Goal: Task Accomplishment & Management: Use online tool/utility

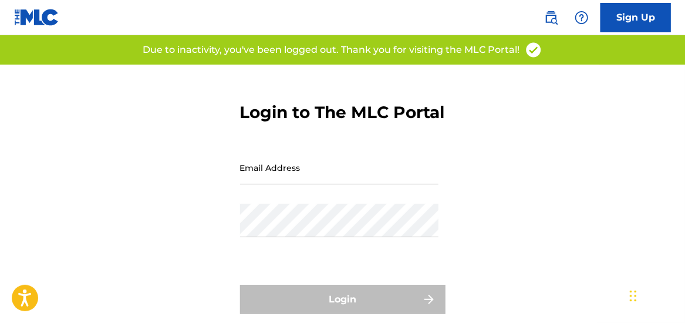
type input "[EMAIL_ADDRESS][DOMAIN_NAME]"
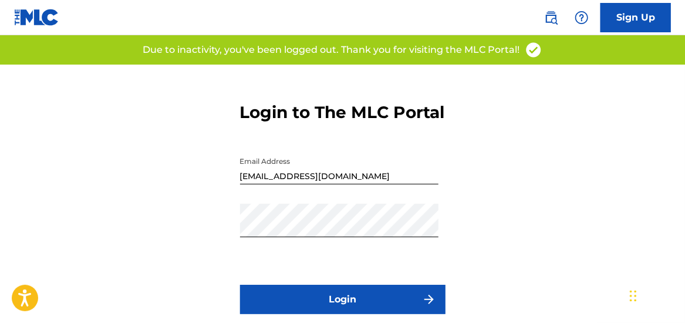
click at [355, 314] on div "Login" at bounding box center [343, 299] width 206 height 29
click at [355, 314] on button "Login" at bounding box center [343, 299] width 206 height 29
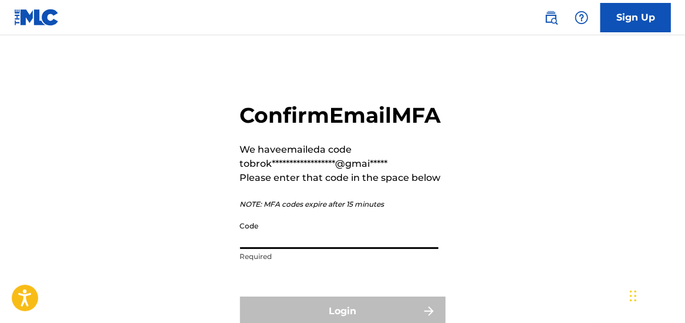
click at [262, 249] on input "Code" at bounding box center [339, 232] width 198 height 33
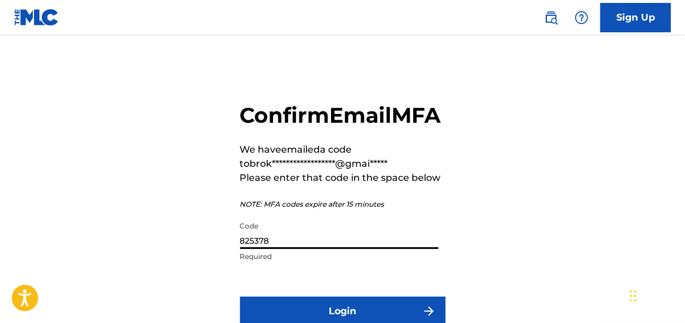
scroll to position [129, 0]
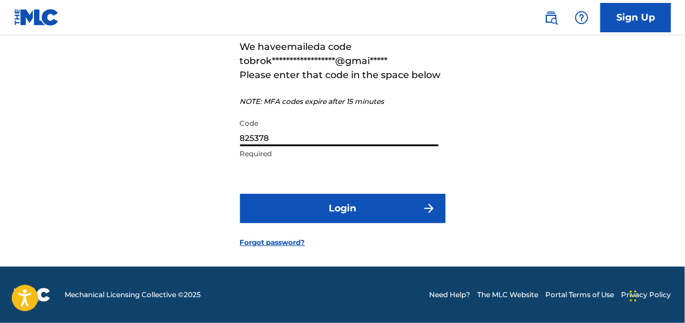
type input "825378"
click at [346, 206] on button "Login" at bounding box center [343, 208] width 206 height 29
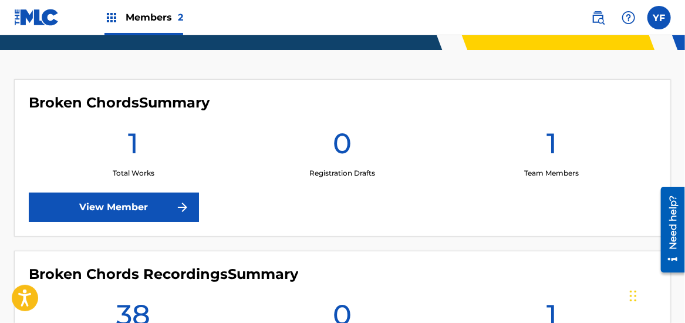
scroll to position [295, 0]
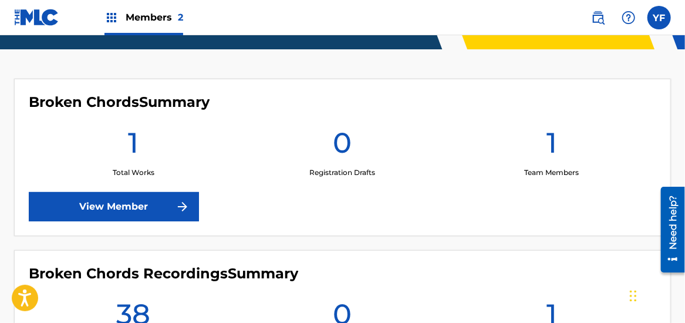
click at [112, 210] on link "View Member" at bounding box center [114, 206] width 170 height 29
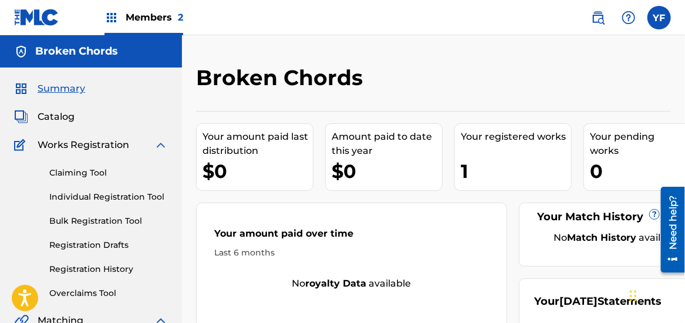
click at [59, 118] on span "Catalog" at bounding box center [56, 117] width 37 height 14
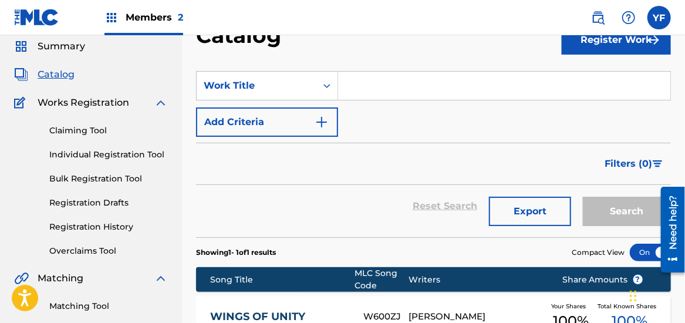
scroll to position [25, 0]
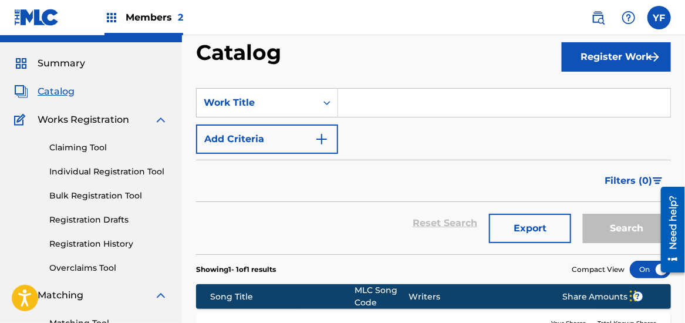
click at [69, 152] on link "Claiming Tool" at bounding box center [108, 148] width 119 height 12
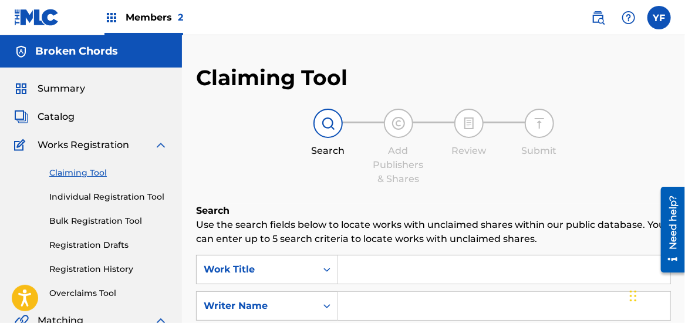
click at [345, 270] on input "Search Form" at bounding box center [504, 269] width 332 height 28
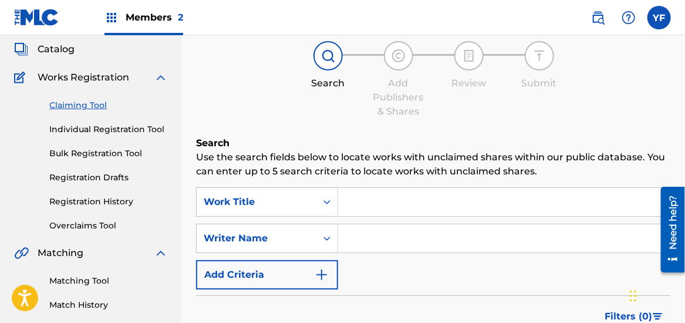
scroll to position [66, 0]
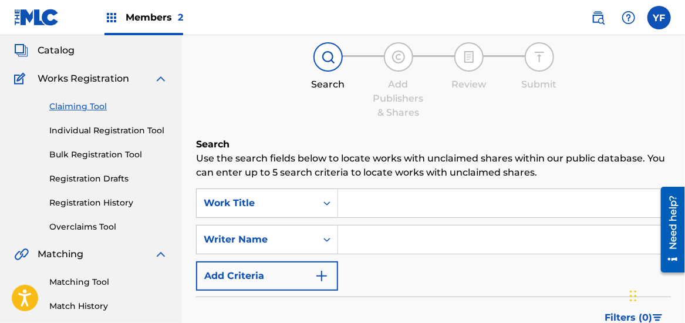
click at [381, 238] on input "Search Form" at bounding box center [504, 239] width 332 height 28
type input "[PERSON_NAME]"
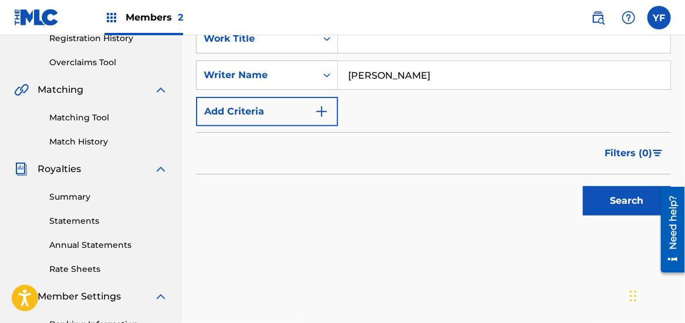
scroll to position [231, 0]
click at [606, 203] on button "Search" at bounding box center [627, 200] width 88 height 29
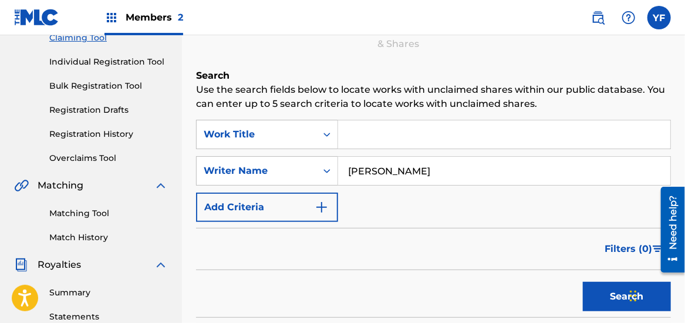
scroll to position [135, 0]
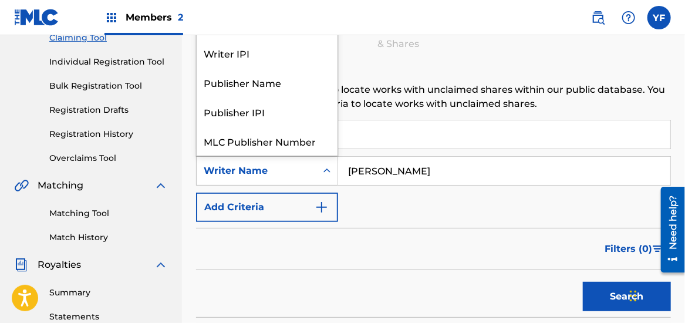
click at [325, 167] on icon "Search Form" at bounding box center [327, 171] width 12 height 12
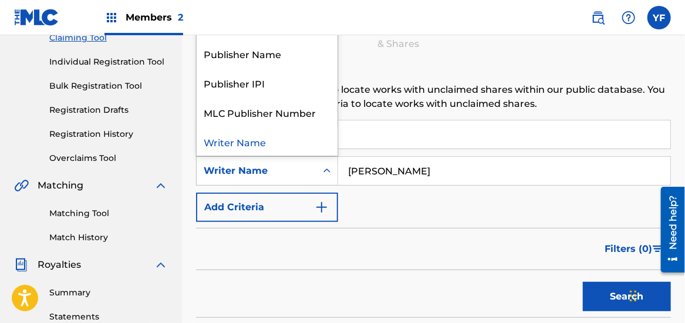
click at [251, 142] on div "Writer Name" at bounding box center [267, 141] width 141 height 29
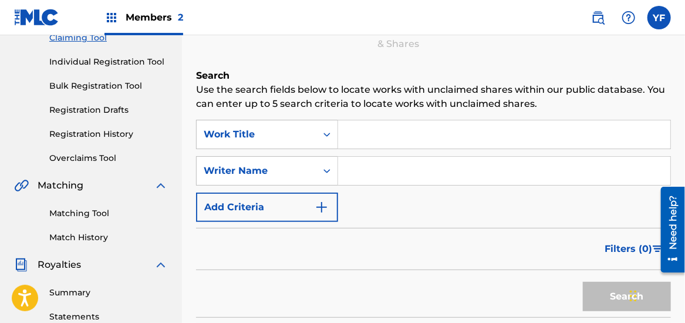
click at [389, 173] on input "Search Form" at bounding box center [504, 171] width 332 height 28
type input "[PERSON_NAME]"
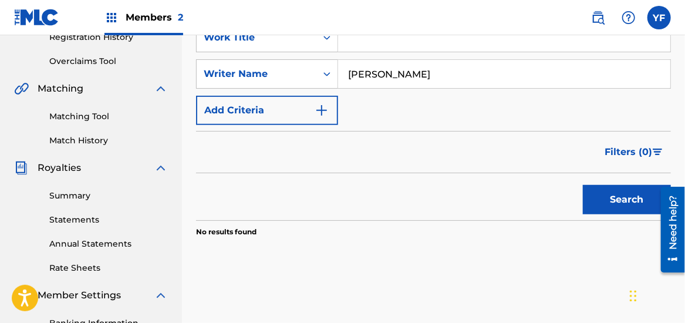
scroll to position [231, 0]
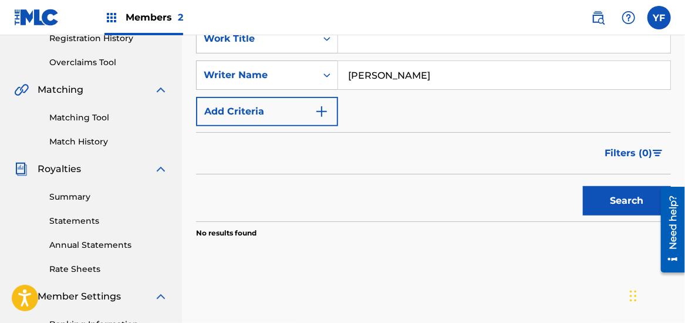
click at [593, 197] on button "Search" at bounding box center [627, 200] width 88 height 29
click at [76, 112] on link "Matching Tool" at bounding box center [108, 118] width 119 height 12
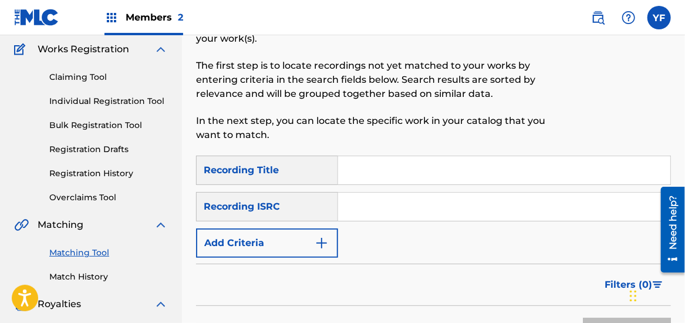
scroll to position [97, 0]
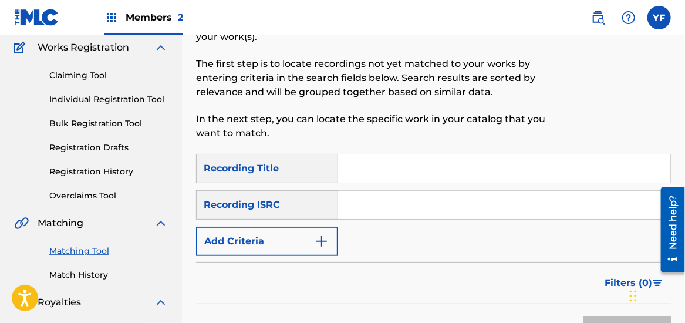
click at [324, 244] on img "Search Form" at bounding box center [322, 241] width 14 height 14
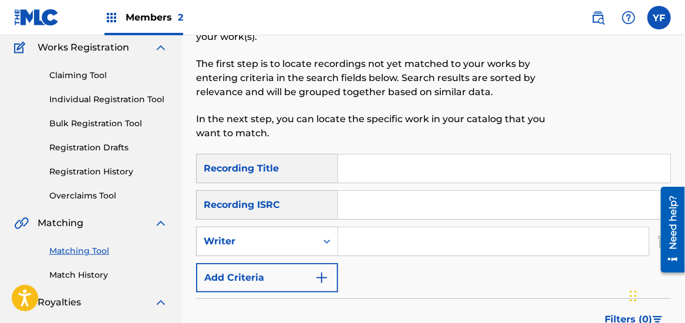
click at [374, 248] on input "Search Form" at bounding box center [493, 241] width 311 height 28
type input "[PERSON_NAME]"
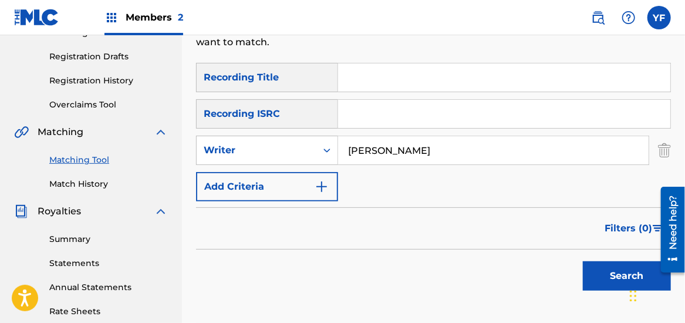
scroll to position [216, 0]
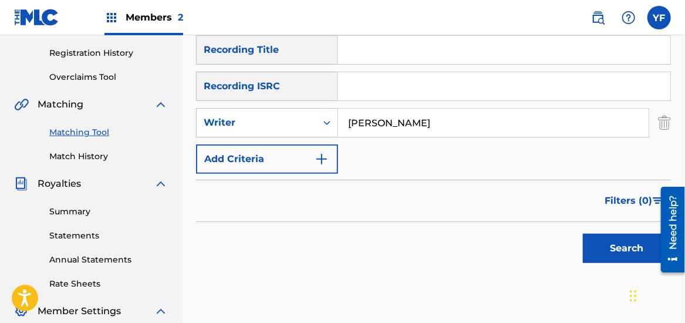
click at [615, 251] on button "Search" at bounding box center [627, 248] width 88 height 29
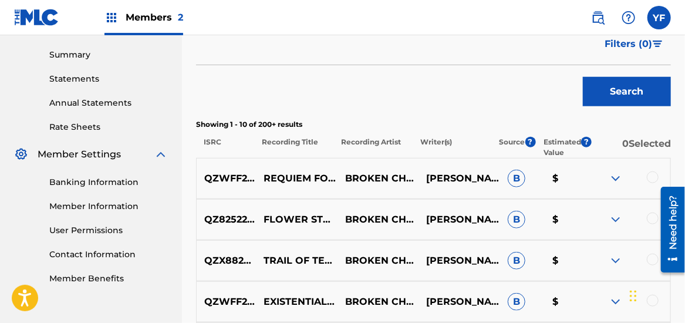
scroll to position [388, 0]
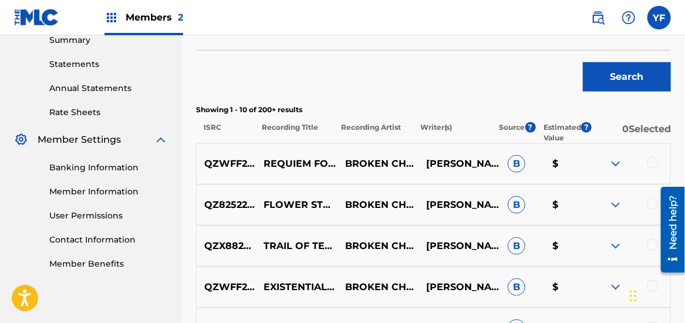
click at [648, 164] on div at bounding box center [653, 163] width 12 height 12
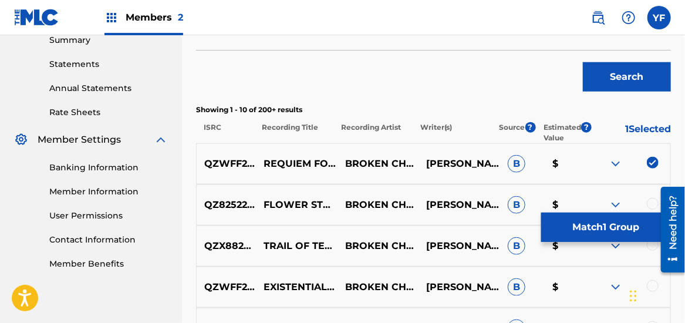
click at [654, 204] on div at bounding box center [668, 229] width 33 height 95
click at [648, 201] on div at bounding box center [653, 204] width 12 height 12
click at [651, 247] on div at bounding box center [653, 245] width 12 height 12
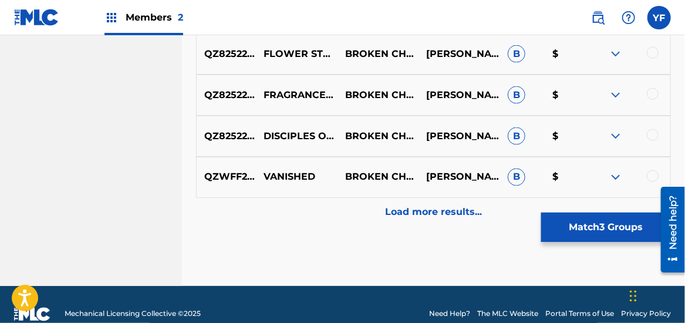
scroll to position [746, 0]
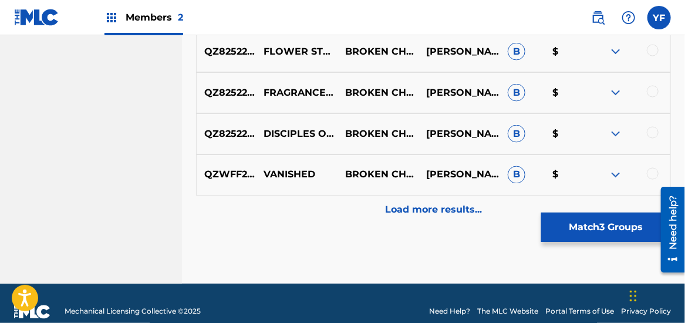
click at [652, 176] on div at bounding box center [653, 174] width 12 height 12
click at [653, 134] on div at bounding box center [653, 133] width 12 height 12
click at [657, 90] on div at bounding box center [653, 92] width 12 height 12
click at [655, 52] on div at bounding box center [653, 51] width 12 height 12
click at [615, 50] on img at bounding box center [616, 52] width 14 height 14
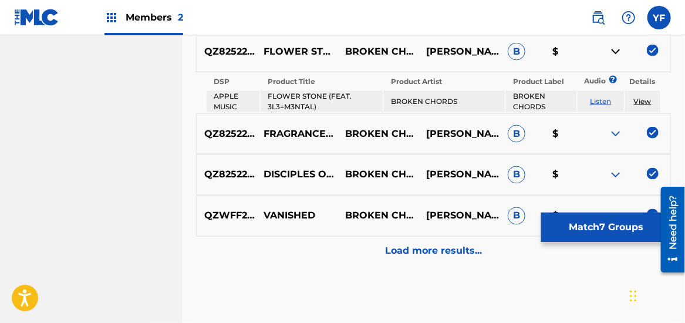
click at [616, 129] on img at bounding box center [616, 134] width 14 height 14
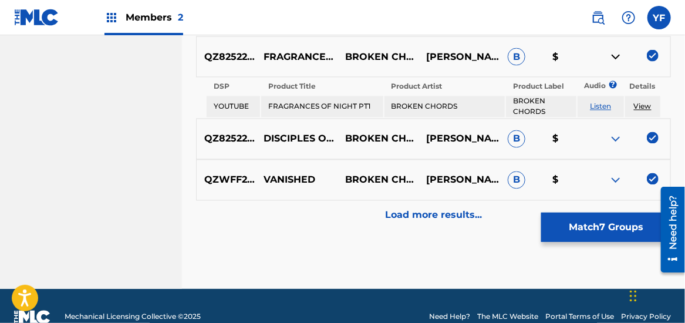
scroll to position [824, 0]
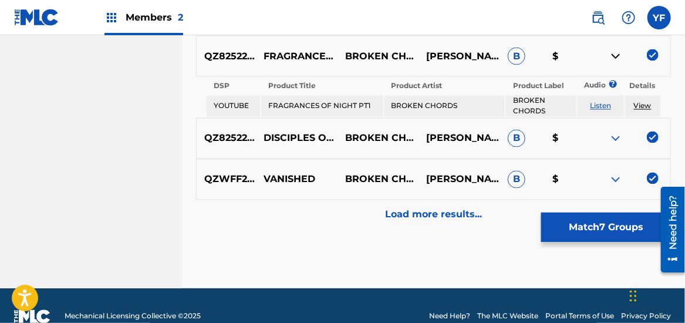
click at [614, 134] on img at bounding box center [616, 139] width 14 height 14
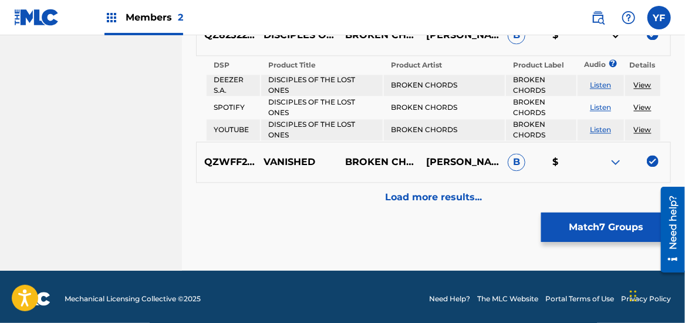
scroll to position [930, 0]
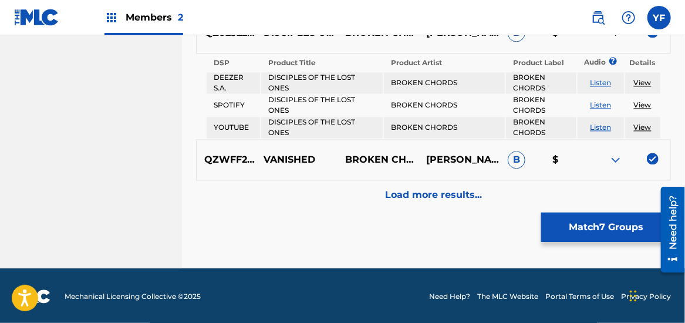
click at [614, 159] on img at bounding box center [616, 160] width 14 height 14
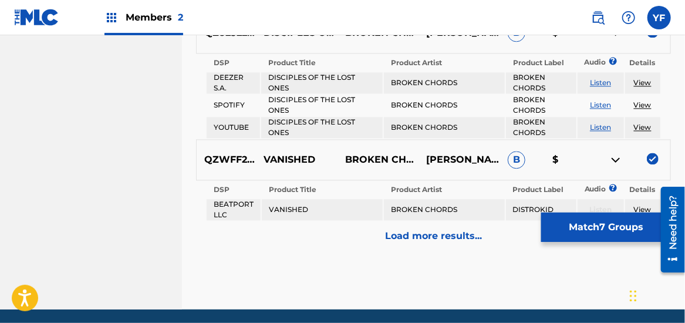
scroll to position [970, 0]
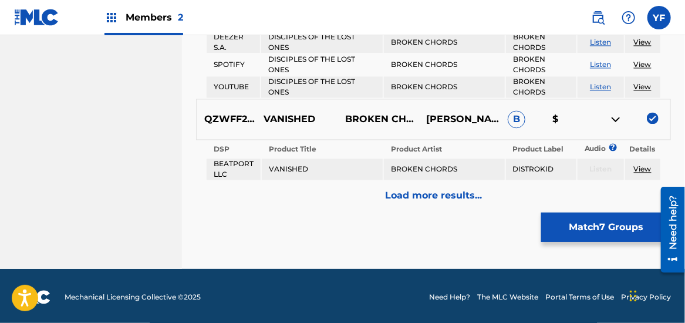
click at [481, 191] on p "Load more results..." at bounding box center [433, 196] width 97 height 14
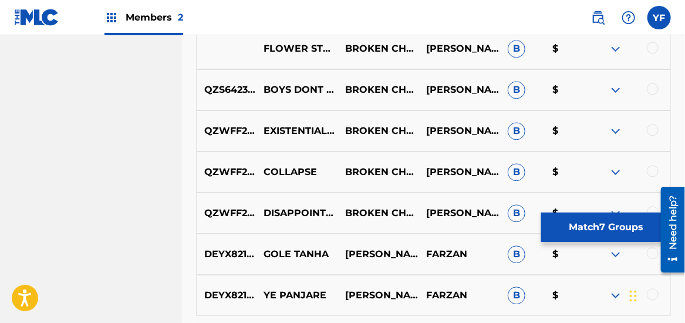
scroll to position [1174, 0]
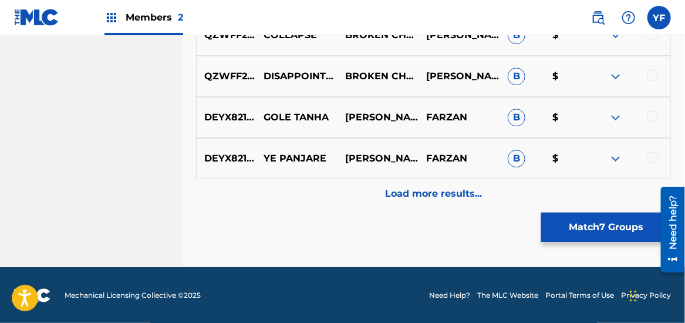
click at [481, 191] on p "Load more results..." at bounding box center [433, 194] width 97 height 14
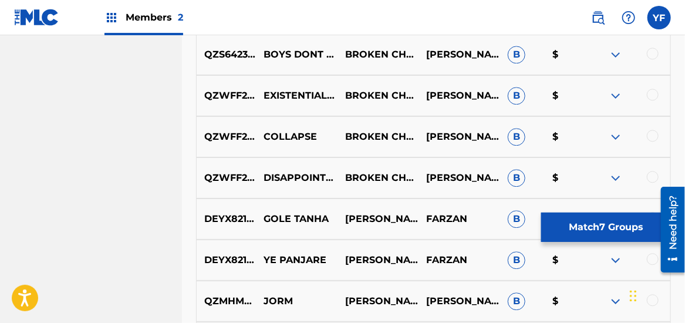
scroll to position [1073, 0]
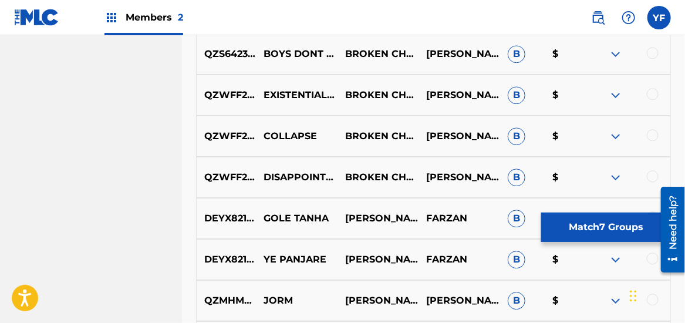
click at [652, 180] on div at bounding box center [653, 176] width 12 height 12
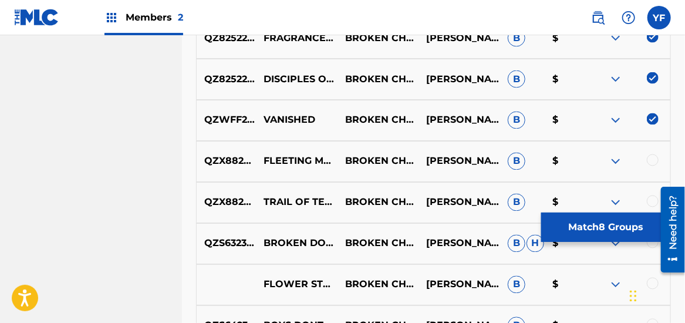
scroll to position [787, 0]
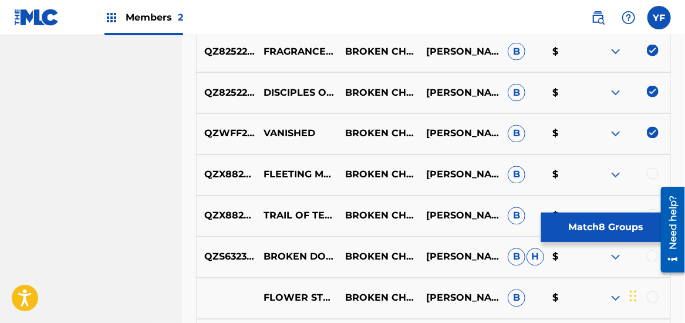
click at [654, 128] on img at bounding box center [653, 133] width 12 height 12
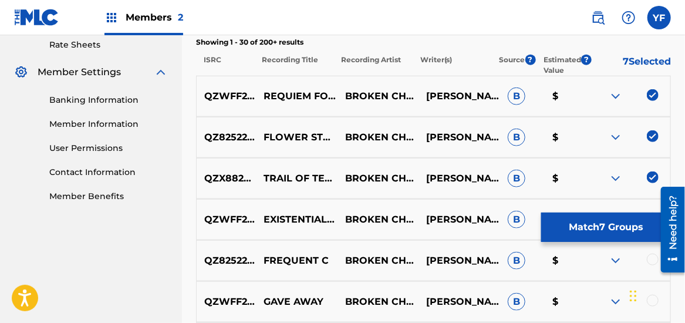
scroll to position [479, 0]
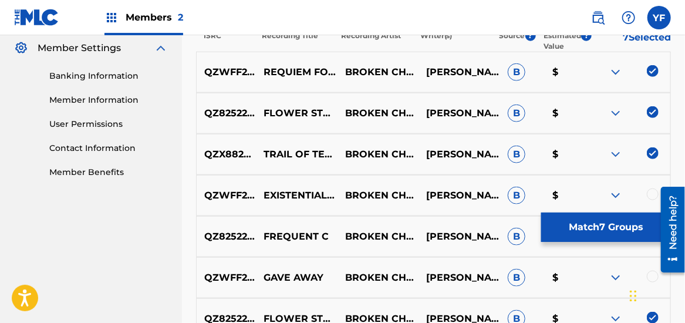
click at [652, 68] on img at bounding box center [653, 71] width 12 height 12
click at [649, 112] on img at bounding box center [653, 112] width 12 height 12
click at [652, 149] on img at bounding box center [653, 153] width 12 height 12
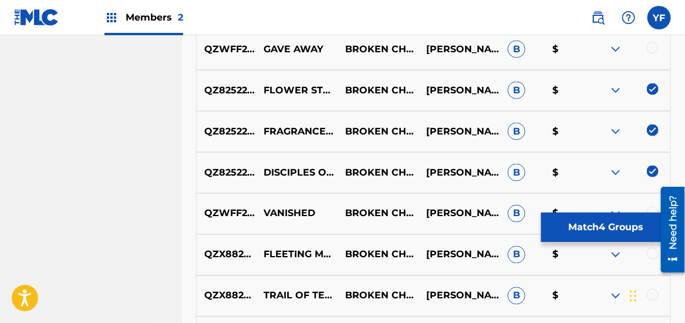
scroll to position [708, 0]
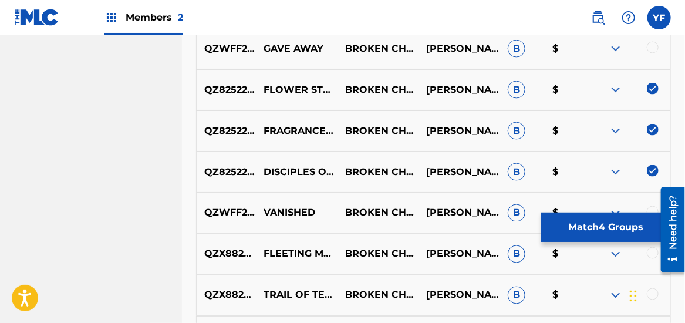
click at [654, 87] on img at bounding box center [653, 89] width 12 height 12
click at [654, 129] on img at bounding box center [653, 130] width 12 height 12
click at [655, 167] on img at bounding box center [653, 171] width 12 height 12
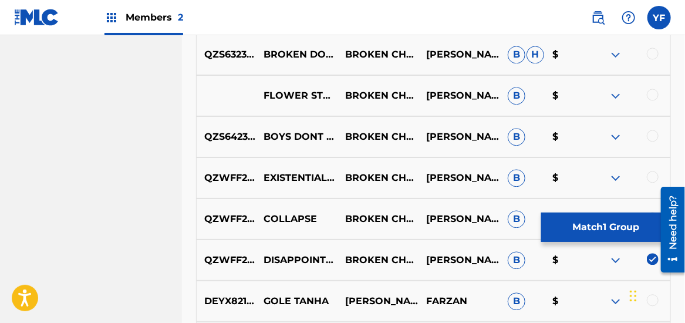
scroll to position [1197, 0]
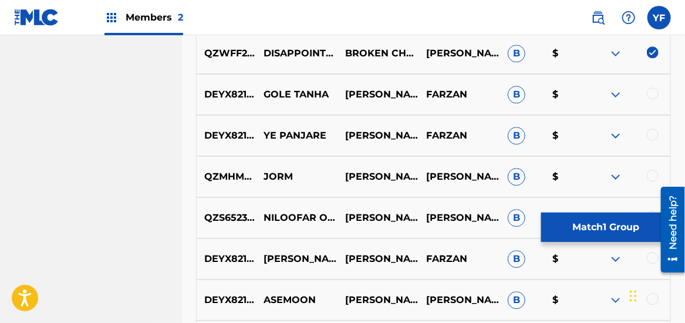
click at [620, 51] on img at bounding box center [616, 53] width 14 height 14
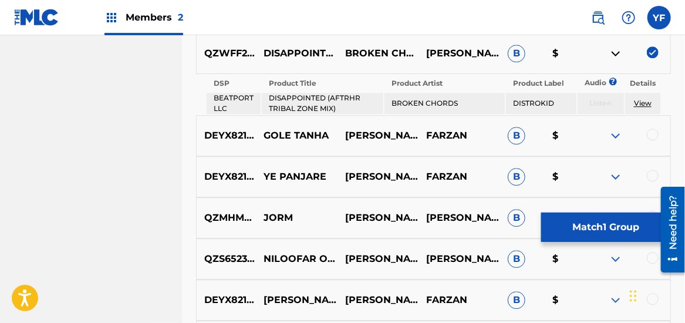
click at [339, 97] on td "DISAPPOINTED (AFTRHR TRIBAL ZONE MIX)" at bounding box center [323, 103] width 122 height 21
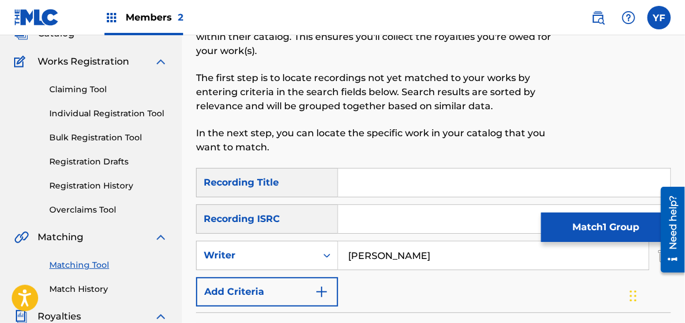
scroll to position [82, 0]
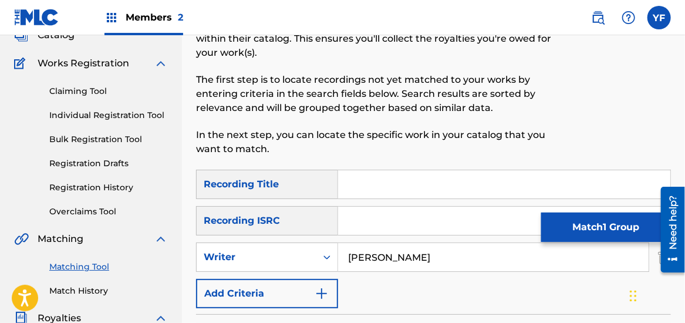
click at [92, 94] on link "Claiming Tool" at bounding box center [108, 91] width 119 height 12
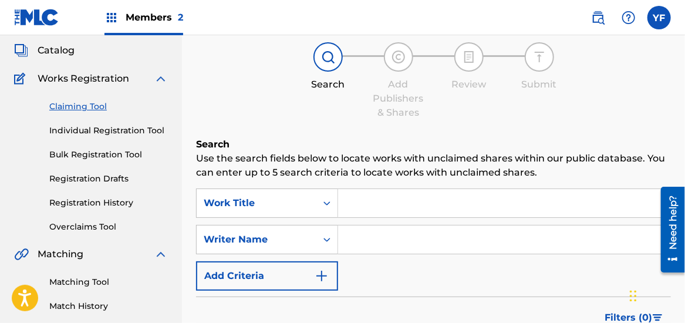
scroll to position [68, 0]
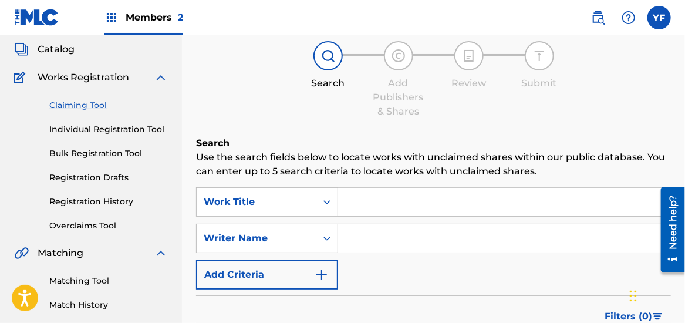
click at [374, 228] on input "Search Form" at bounding box center [504, 238] width 332 height 28
type input "[PERSON_NAME]"
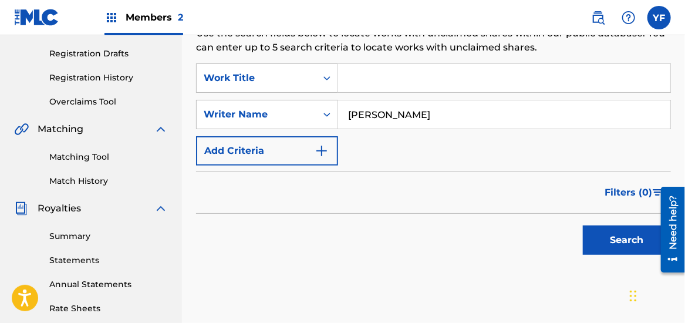
scroll to position [191, 0]
click at [625, 238] on button "Search" at bounding box center [627, 239] width 88 height 29
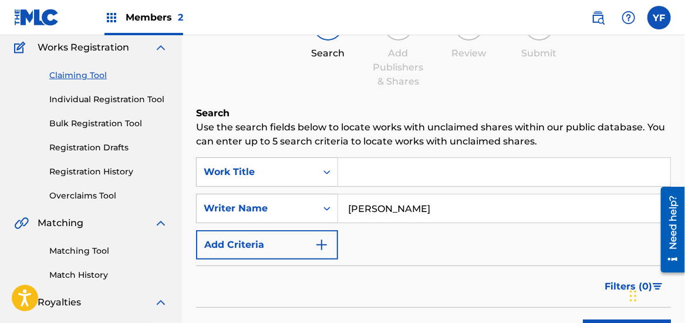
scroll to position [97, 0]
click at [98, 197] on link "Overclaims Tool" at bounding box center [108, 196] width 119 height 12
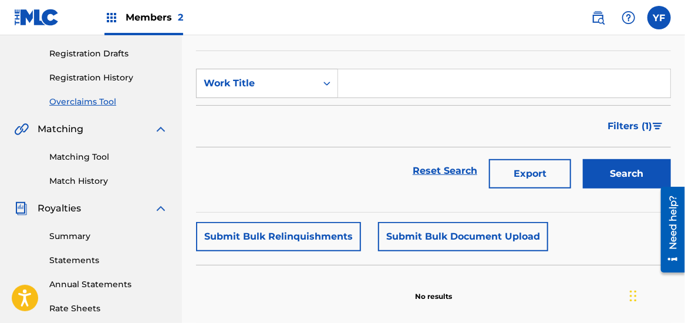
scroll to position [190, 0]
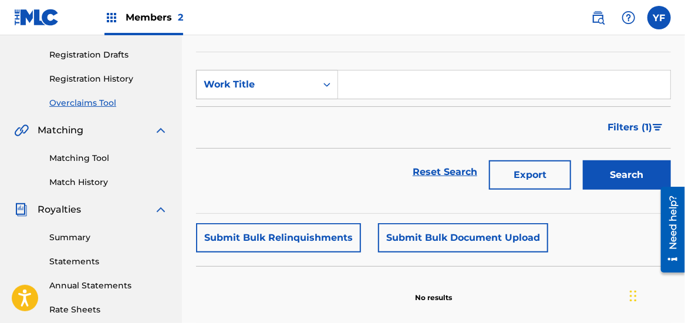
click at [86, 181] on link "Match History" at bounding box center [108, 182] width 119 height 12
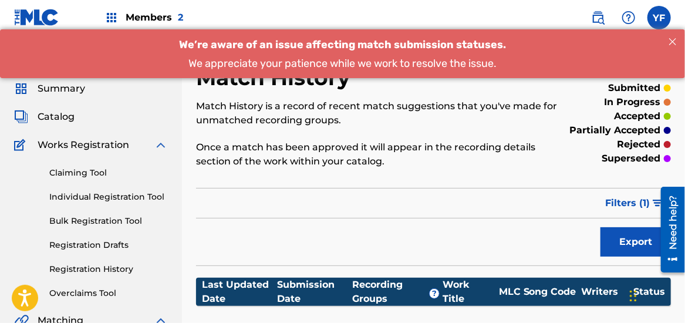
click at [100, 240] on link "Registration Drafts" at bounding box center [108, 245] width 119 height 12
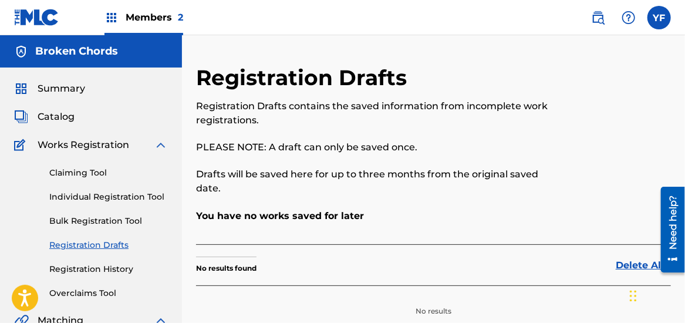
click at [56, 115] on span "Catalog" at bounding box center [56, 117] width 37 height 14
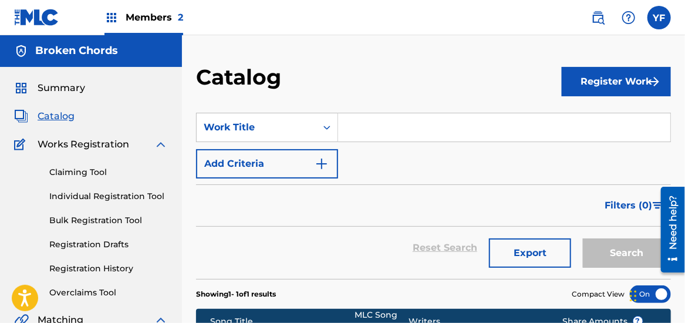
scroll to position [1, 0]
click at [379, 132] on input "Search Form" at bounding box center [504, 127] width 332 height 28
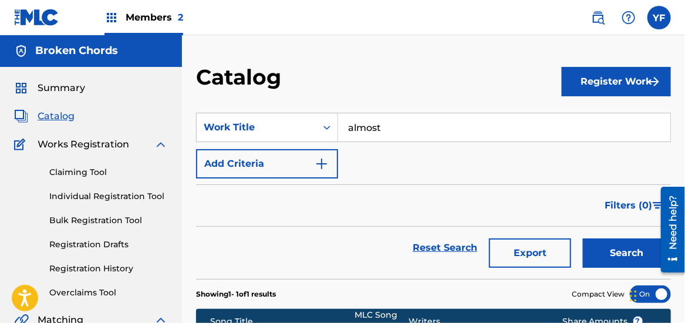
click at [583, 238] on button "Search" at bounding box center [627, 252] width 88 height 29
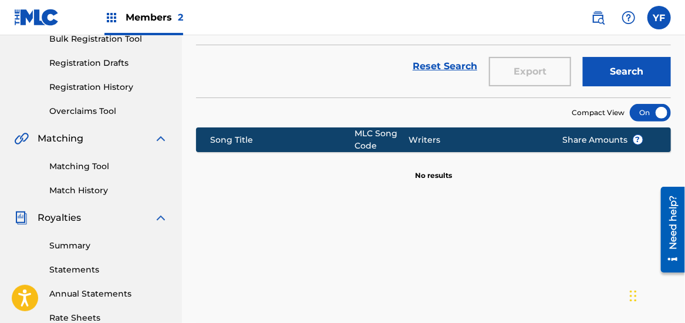
scroll to position [18, 0]
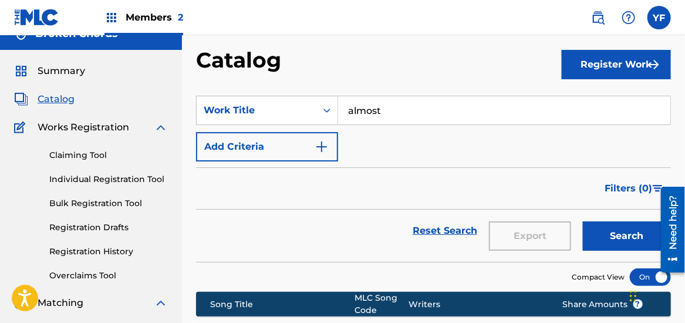
click at [316, 146] on img "Search Form" at bounding box center [322, 147] width 14 height 14
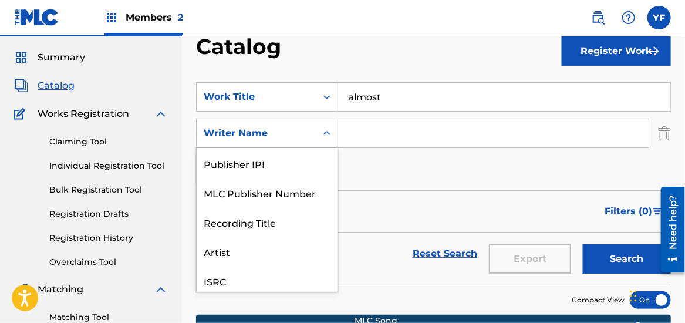
scroll to position [32, 0]
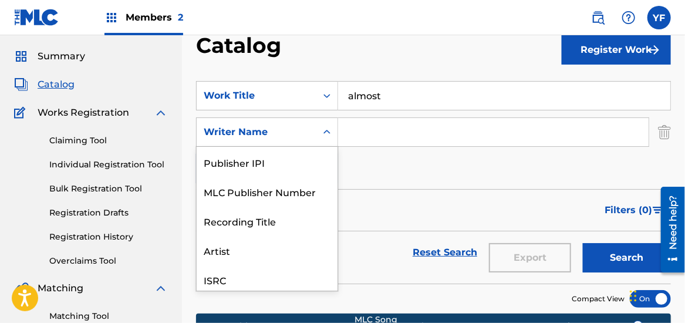
click at [327, 147] on div "8 results available. Use Up and Down to choose options, press Enter to select t…" at bounding box center [267, 131] width 142 height 29
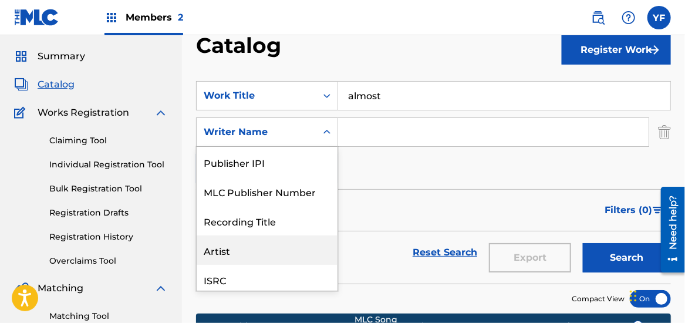
click at [268, 250] on div "Artist" at bounding box center [267, 249] width 141 height 29
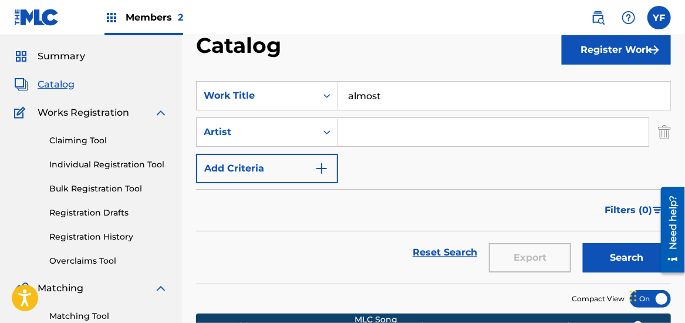
click at [391, 96] on input "almost" at bounding box center [504, 96] width 332 height 28
type input "a"
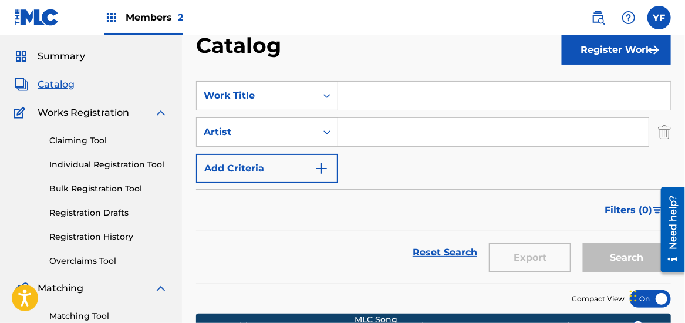
click at [409, 137] on input "Search Form" at bounding box center [493, 132] width 311 height 28
type input "Broken Chords"
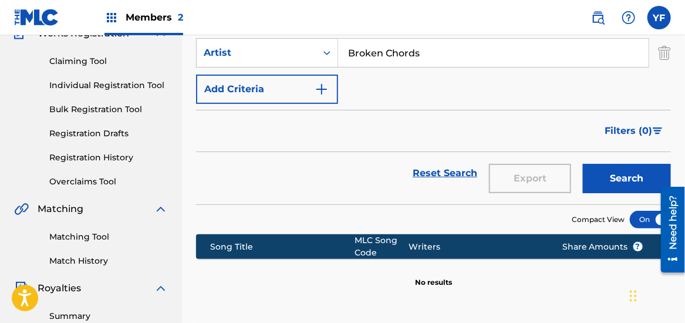
scroll to position [121, 0]
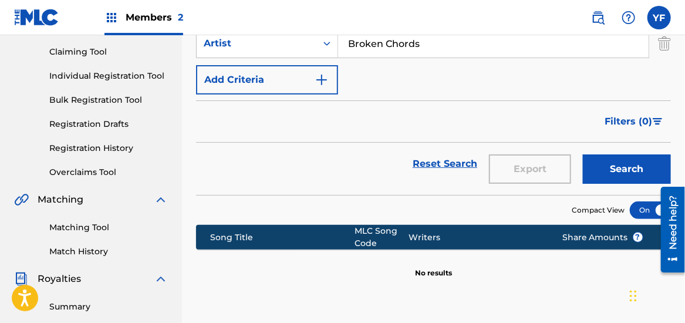
click at [624, 166] on button "Search" at bounding box center [627, 168] width 88 height 29
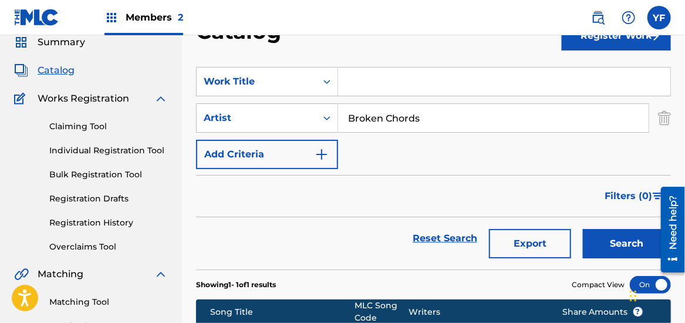
scroll to position [0, 0]
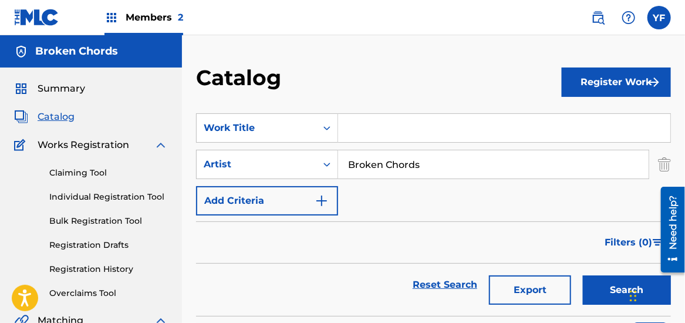
click at [85, 170] on link "Claiming Tool" at bounding box center [108, 173] width 119 height 12
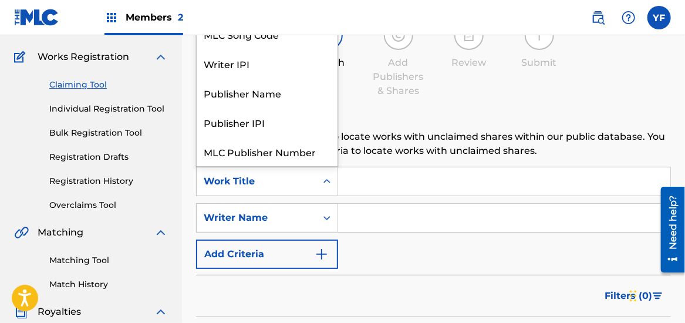
scroll to position [29, 0]
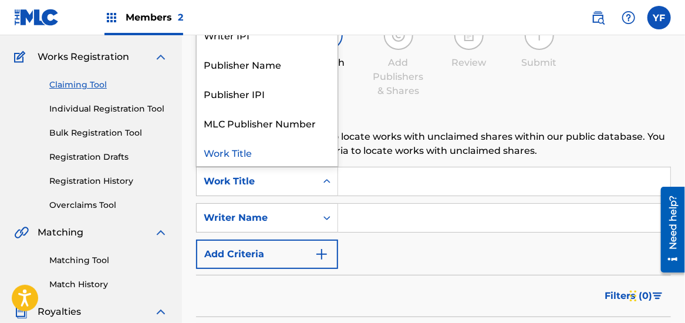
click at [333, 180] on div "Search Form" at bounding box center [327, 181] width 21 height 21
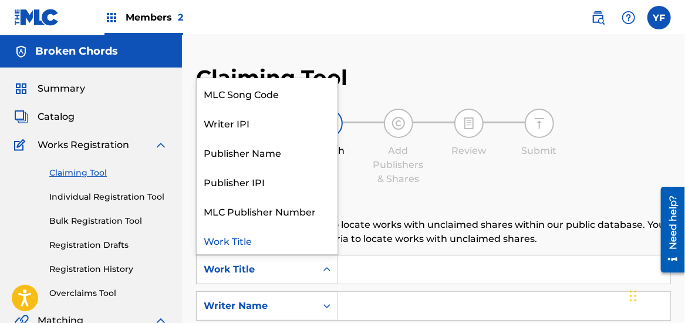
click at [237, 244] on div "Work Title" at bounding box center [267, 239] width 141 height 29
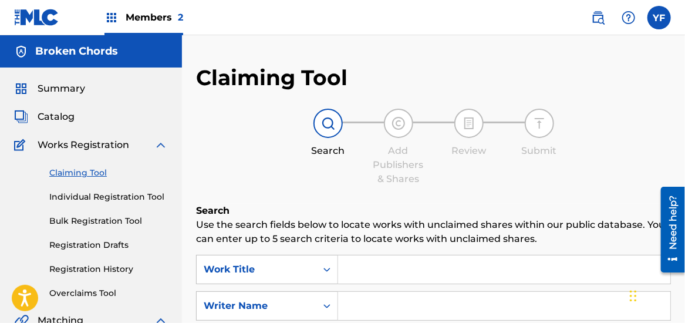
click at [404, 275] on input "Search Form" at bounding box center [504, 269] width 332 height 28
type input "Almost"
click at [601, 278] on input "Almost" at bounding box center [504, 269] width 332 height 28
click at [574, 267] on input "Almost" at bounding box center [504, 269] width 332 height 28
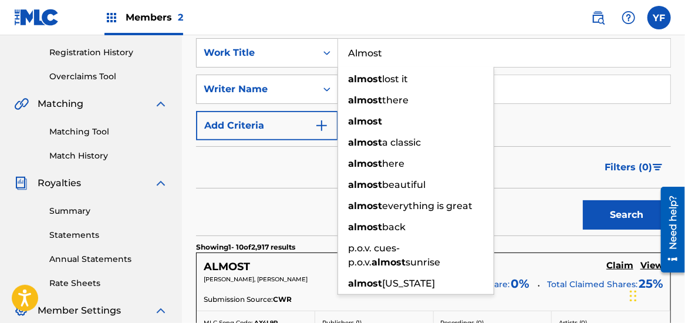
scroll to position [220, 0]
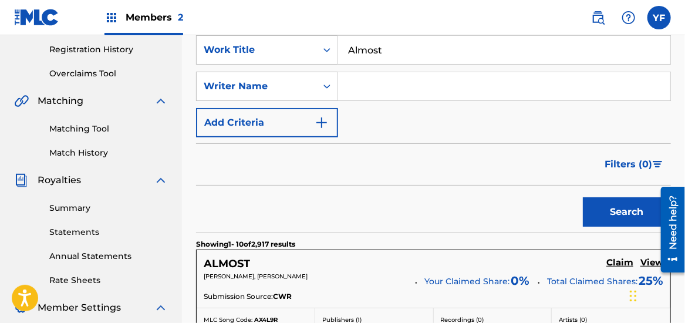
click at [557, 254] on div "ALMOST Claim View [PERSON_NAME], [PERSON_NAME] Your Claimed Share: 0 % Total Cl…" at bounding box center [434, 279] width 474 height 58
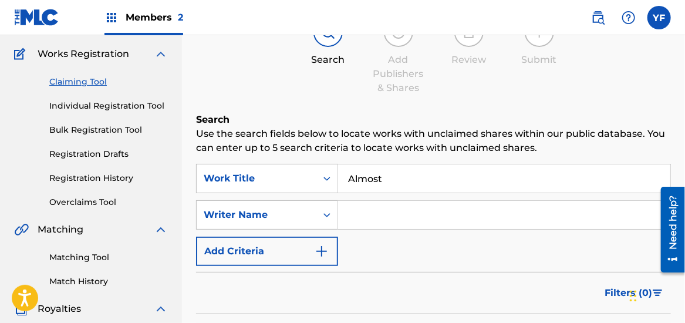
scroll to position [92, 0]
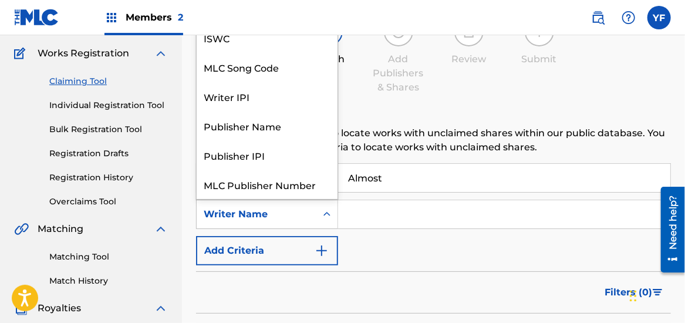
click at [325, 211] on icon "Search Form" at bounding box center [327, 214] width 12 height 12
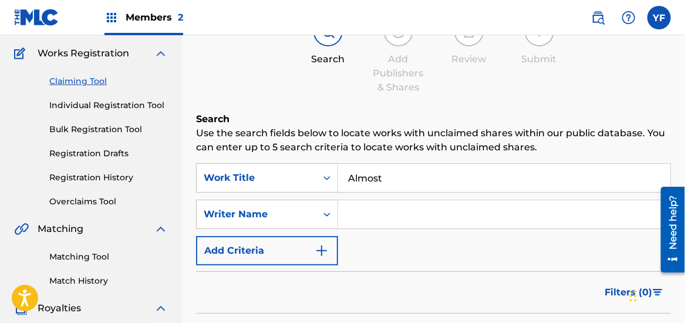
click at [381, 213] on input "Search Form" at bounding box center [504, 214] width 332 height 28
type input "[PERSON_NAME]"
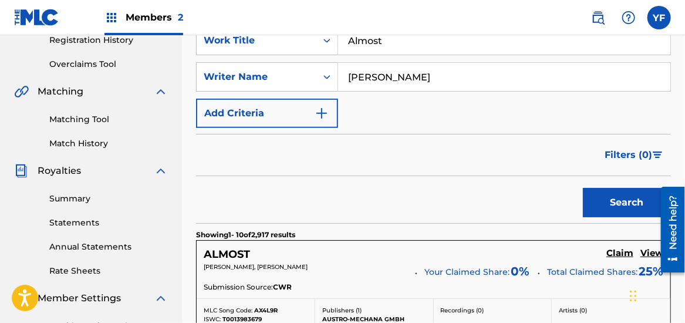
scroll to position [234, 0]
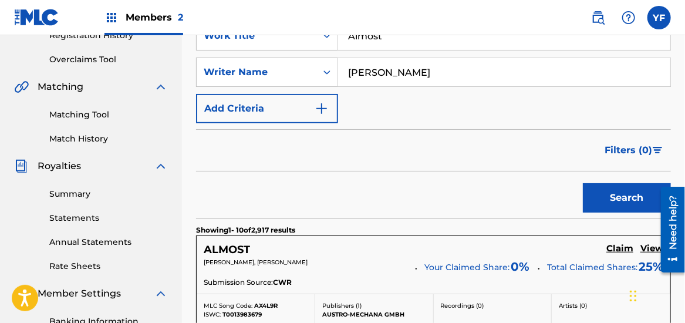
click at [607, 207] on button "Search" at bounding box center [627, 197] width 88 height 29
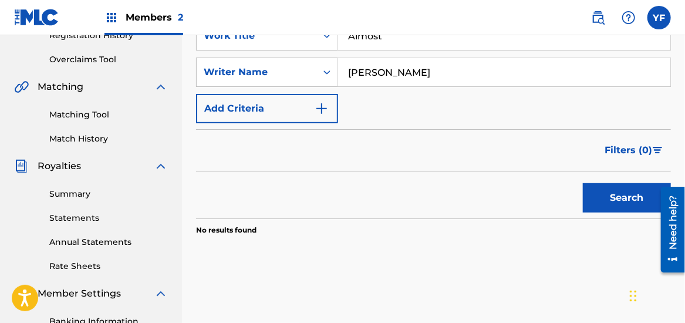
scroll to position [163, 0]
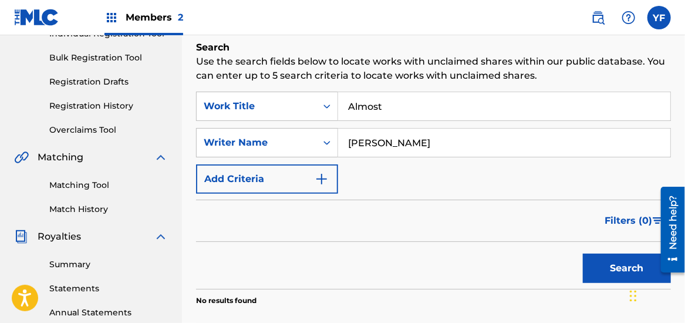
click at [396, 106] on input "Almost" at bounding box center [504, 106] width 332 height 28
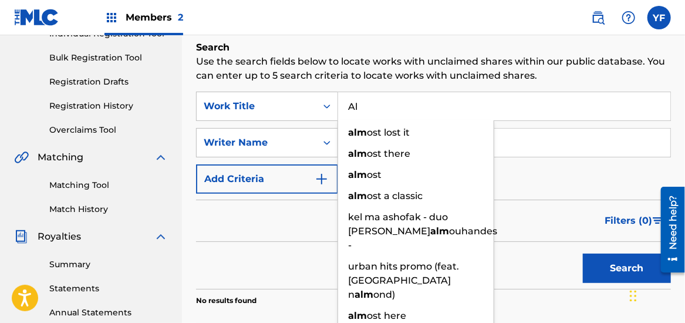
type input "A"
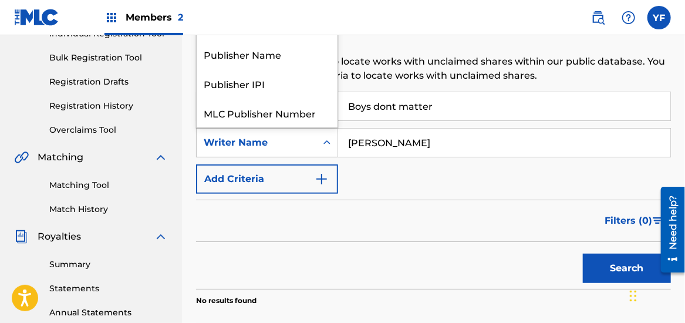
scroll to position [29, 0]
click at [331, 143] on icon "Search Form" at bounding box center [327, 143] width 12 height 12
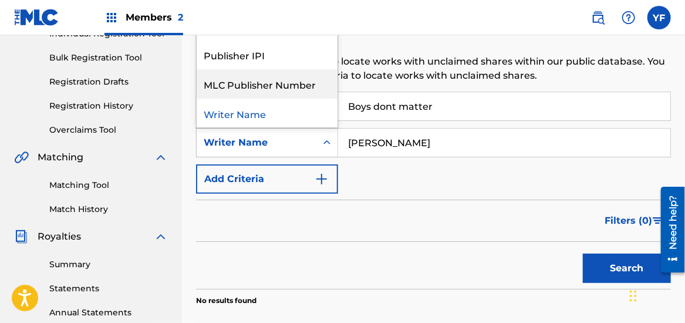
scroll to position [0, 0]
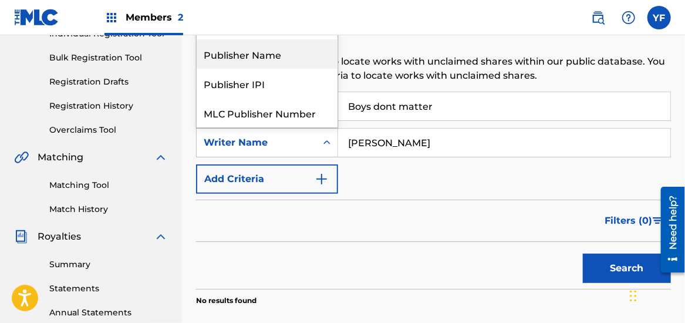
click at [293, 52] on div "Publisher Name" at bounding box center [267, 53] width 141 height 29
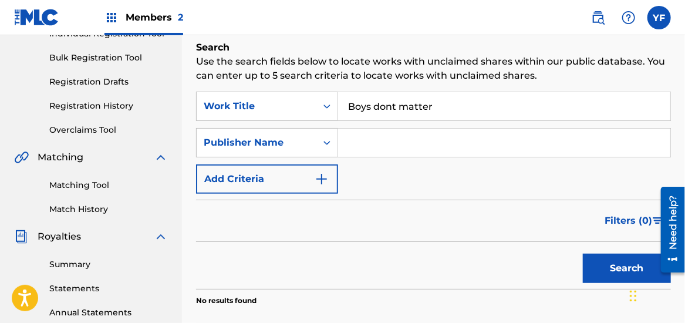
click at [443, 107] on input "Boys dont matter" at bounding box center [504, 106] width 332 height 28
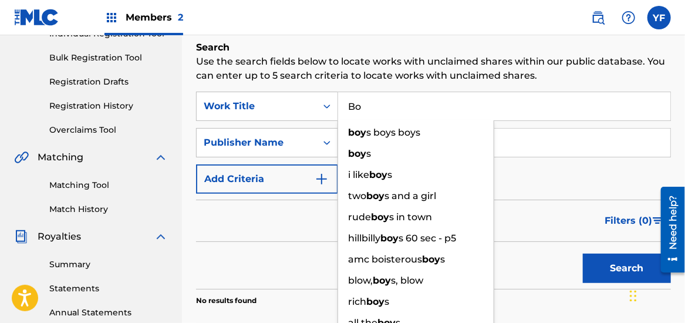
type input "B"
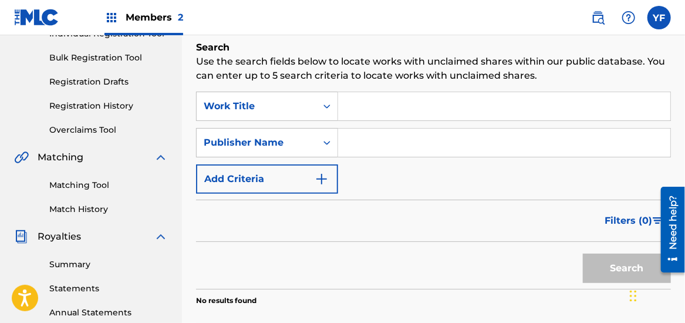
click at [439, 151] on input "Search Form" at bounding box center [504, 143] width 332 height 28
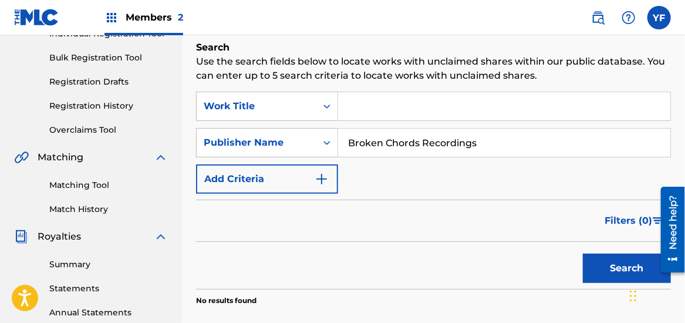
type input "Broken Chords Recordings"
click at [583, 254] on button "Search" at bounding box center [627, 268] width 88 height 29
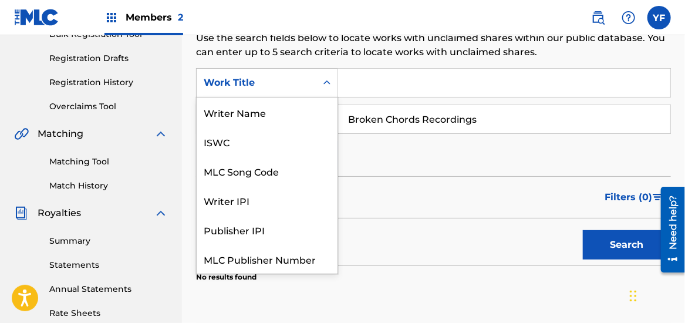
scroll to position [29, 0]
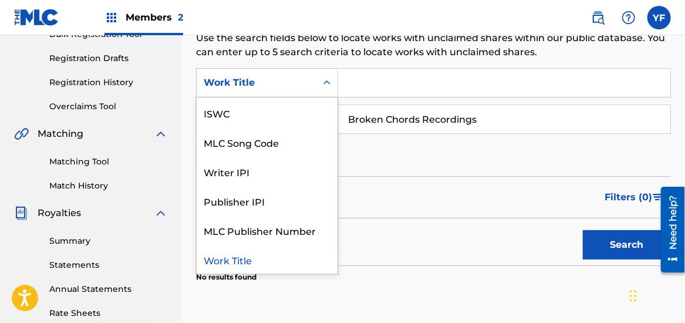
click at [331, 82] on icon "Search Form" at bounding box center [327, 83] width 12 height 12
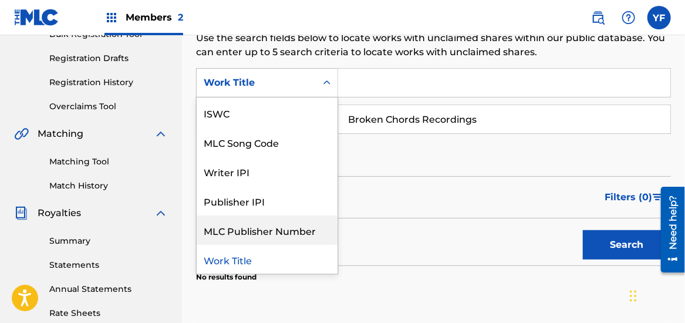
click at [247, 231] on div "MLC Publisher Number" at bounding box center [267, 230] width 141 height 29
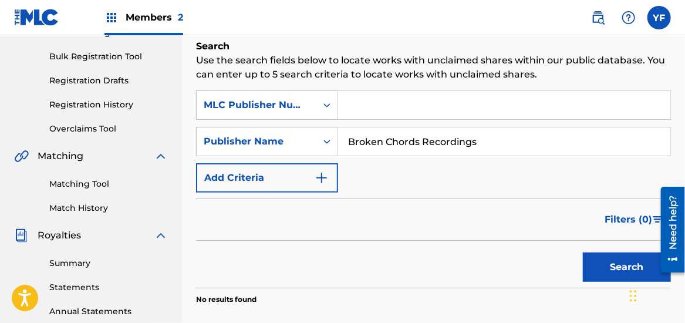
scroll to position [164, 0]
click at [76, 171] on div "Matching Tool Match History" at bounding box center [91, 188] width 154 height 51
click at [76, 183] on link "Matching Tool" at bounding box center [108, 184] width 119 height 12
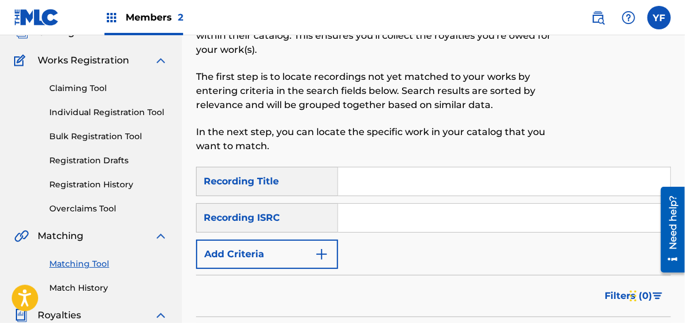
scroll to position [85, 0]
click at [374, 177] on input "Search Form" at bounding box center [504, 181] width 332 height 28
click at [388, 177] on input "Search Form" at bounding box center [504, 181] width 332 height 28
type input "B"
type input "Boys dont matter"
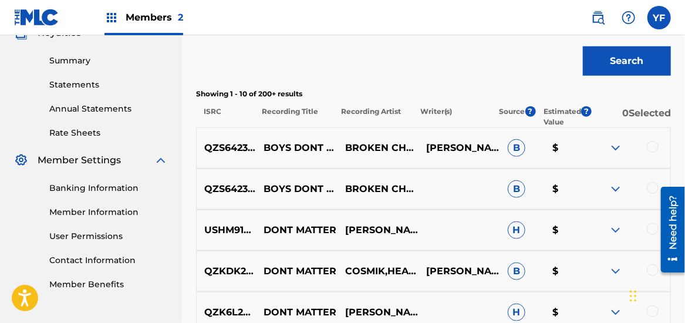
scroll to position [368, 0]
click at [614, 189] on img at bounding box center [616, 188] width 14 height 14
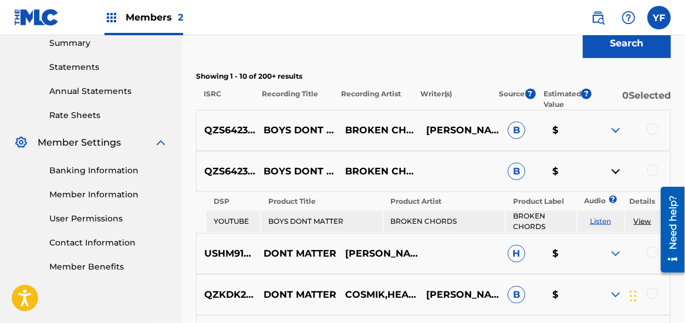
scroll to position [385, 0]
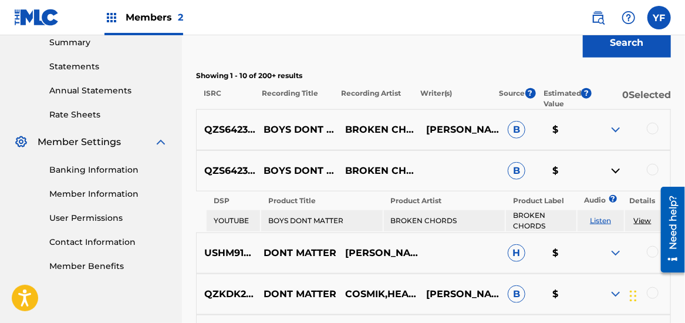
click at [654, 171] on div at bounding box center [653, 170] width 12 height 12
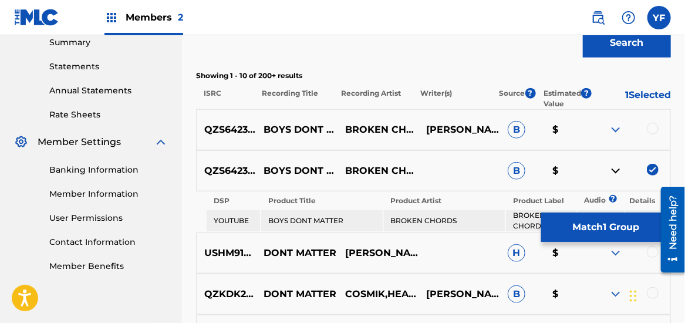
click at [656, 123] on div at bounding box center [653, 129] width 12 height 12
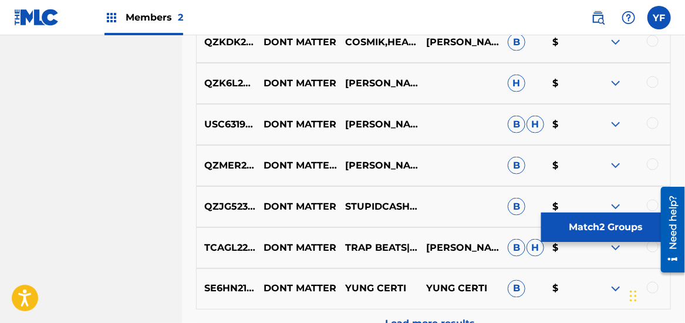
scroll to position [682, 0]
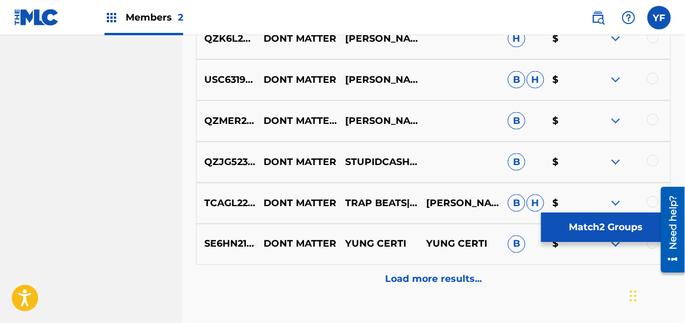
click at [436, 275] on p "Load more results..." at bounding box center [433, 279] width 97 height 14
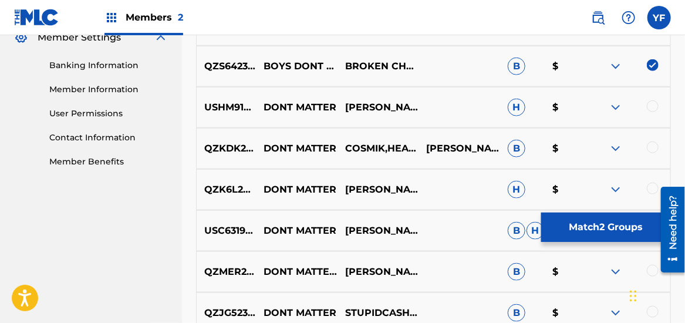
scroll to position [362, 0]
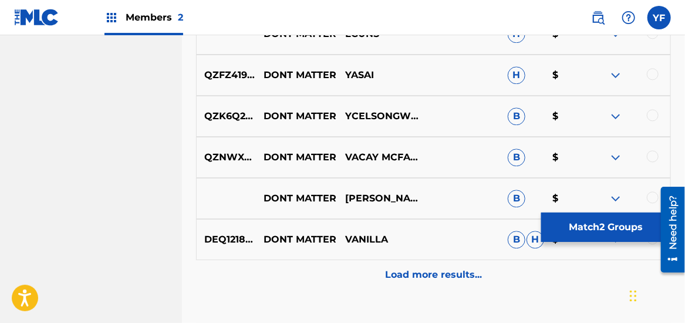
click at [436, 275] on p "Load more results..." at bounding box center [433, 275] width 97 height 14
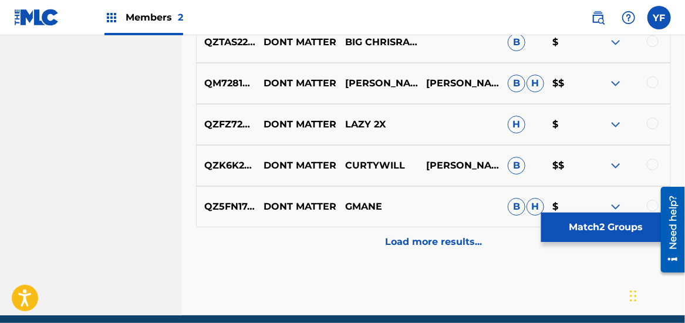
scroll to position [1548, 0]
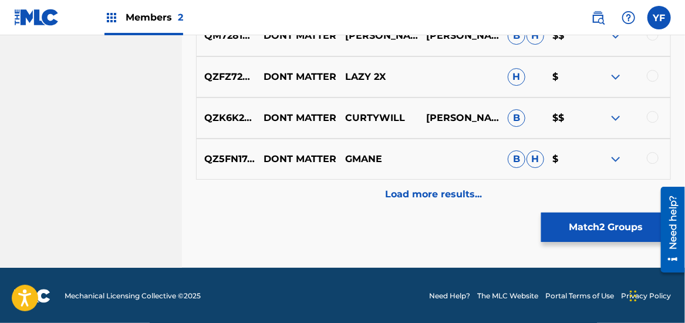
click at [438, 192] on p "Load more results..." at bounding box center [433, 194] width 97 height 14
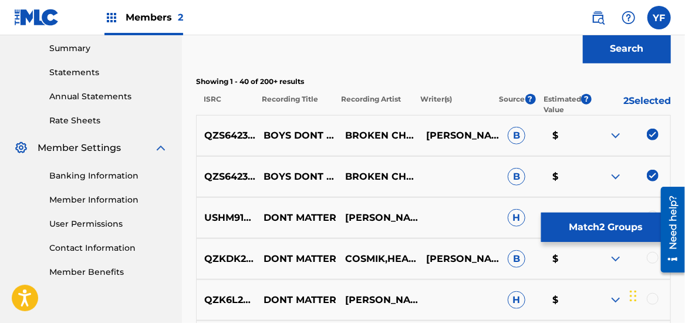
scroll to position [381, 0]
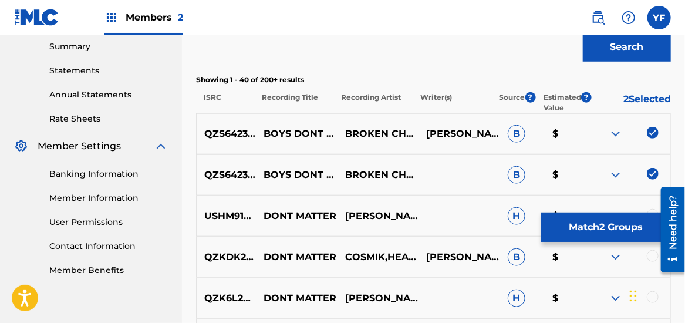
click at [617, 221] on button "Match 2 Groups" at bounding box center [606, 227] width 130 height 29
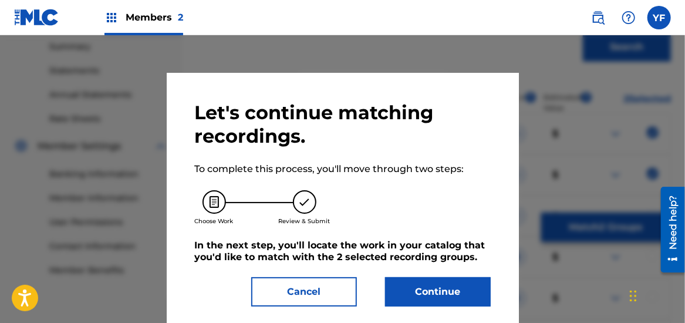
click at [430, 285] on button "Continue" at bounding box center [438, 291] width 106 height 29
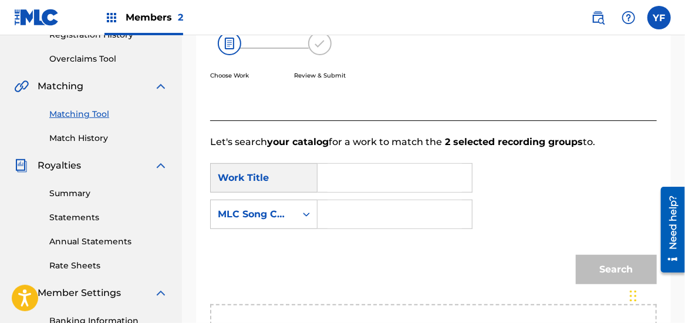
scroll to position [233, 0]
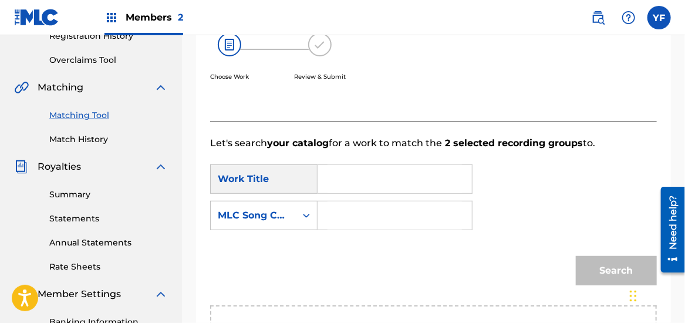
click at [342, 173] on input "Search Form" at bounding box center [395, 179] width 134 height 28
type input "Boys dont matter"
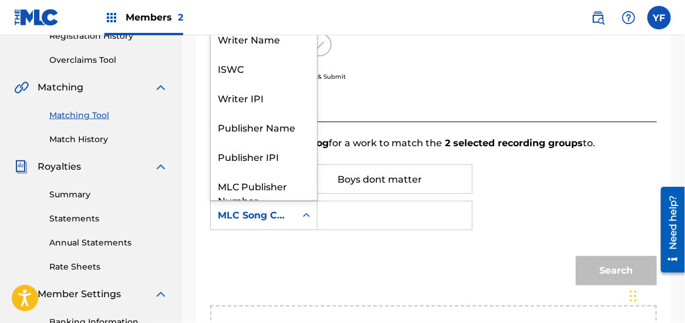
click at [305, 212] on icon "Search Form" at bounding box center [307, 216] width 12 height 12
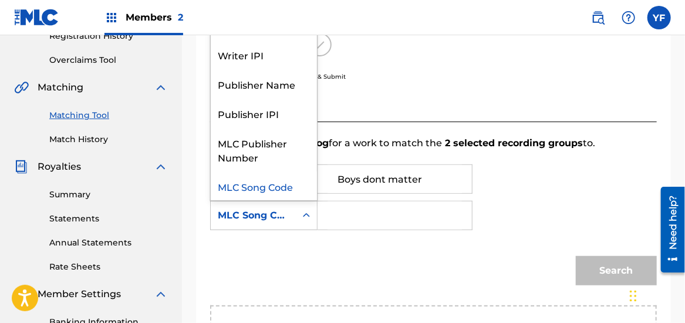
click at [361, 214] on input "Search Form" at bounding box center [395, 215] width 134 height 28
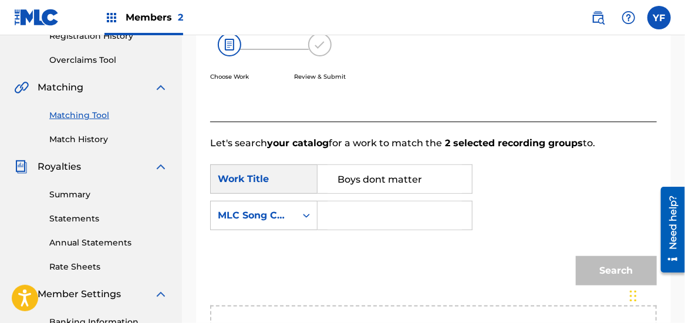
click at [359, 216] on input "Search Form" at bounding box center [395, 215] width 134 height 28
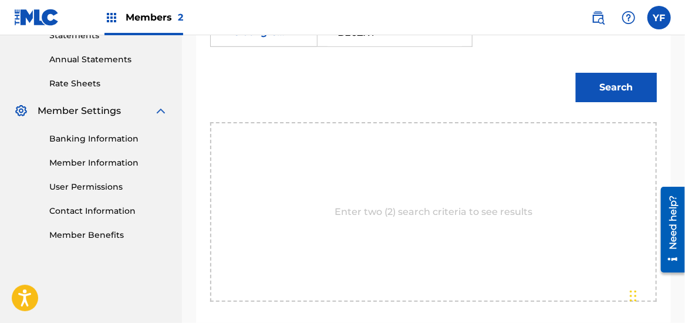
scroll to position [417, 0]
click at [634, 95] on button "Search" at bounding box center [616, 86] width 81 height 29
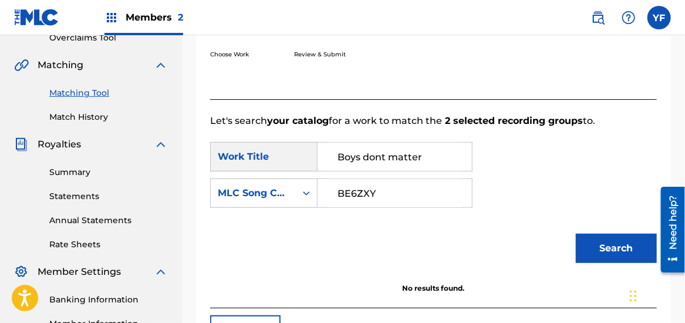
scroll to position [254, 0]
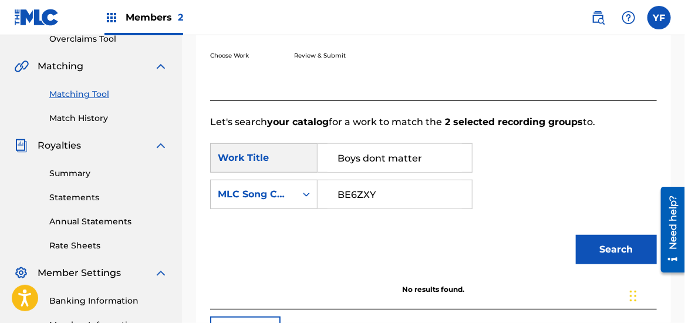
click at [385, 204] on input "BE6ZXY" at bounding box center [395, 194] width 134 height 28
type input "B"
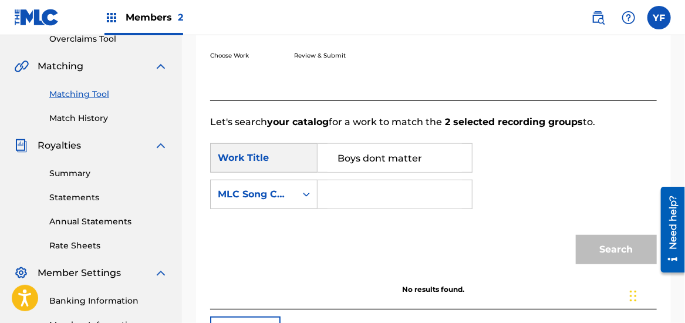
click at [385, 204] on input "Search Form" at bounding box center [395, 194] width 134 height 28
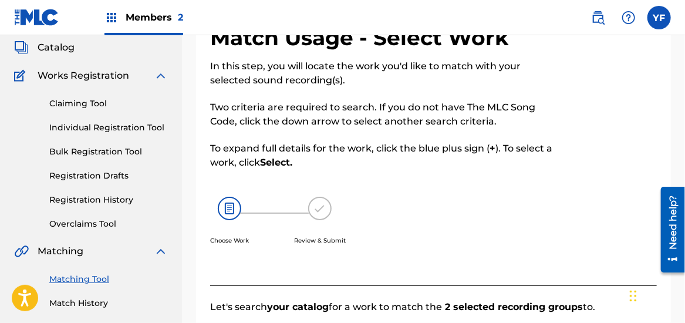
scroll to position [10, 0]
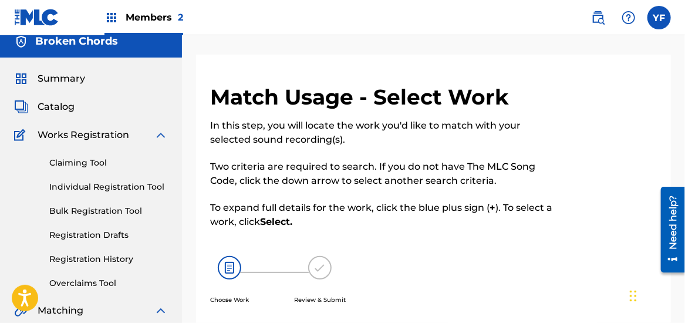
click at [60, 166] on link "Claiming Tool" at bounding box center [108, 163] width 119 height 12
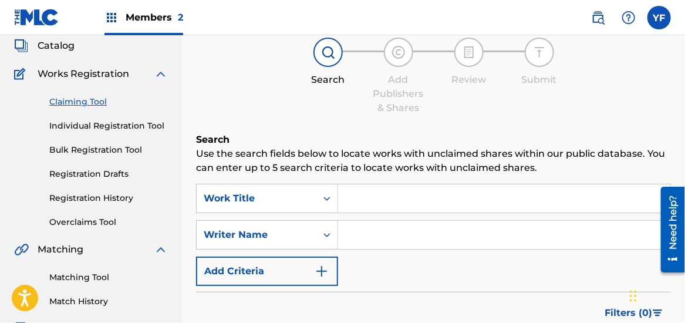
scroll to position [71, 0]
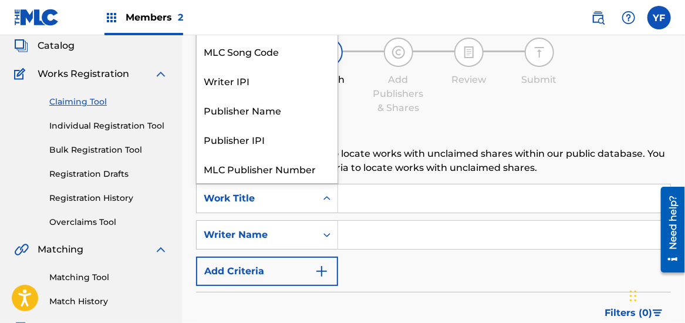
click at [327, 197] on icon "Search Form" at bounding box center [327, 199] width 12 height 12
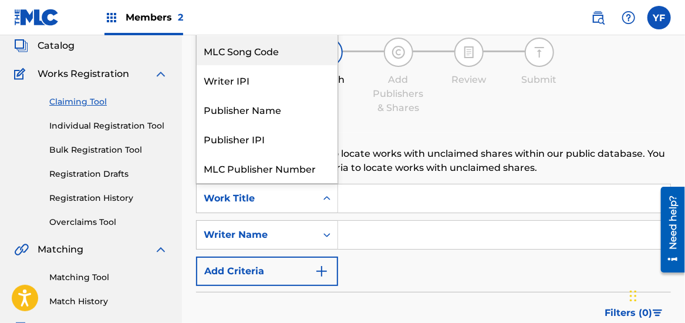
click at [274, 56] on div "MLC Song Code" at bounding box center [267, 50] width 141 height 29
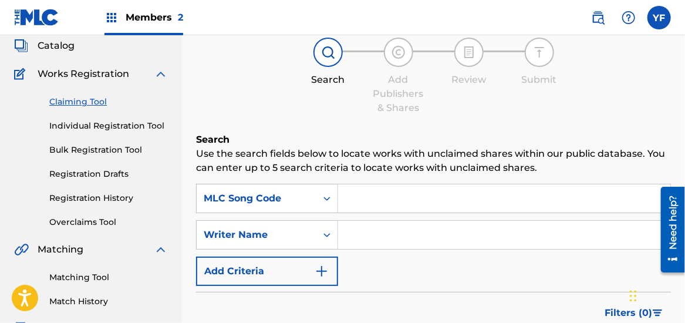
click at [397, 189] on input "Search Form" at bounding box center [504, 198] width 332 height 28
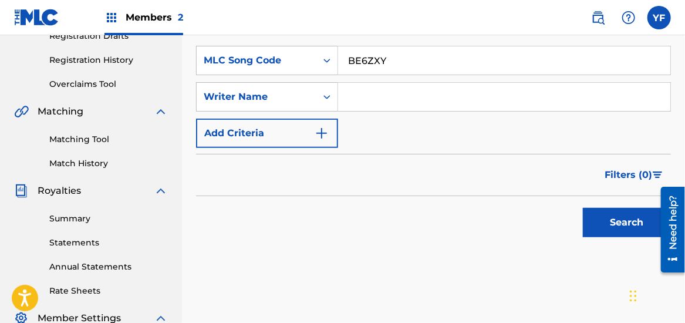
scroll to position [208, 0]
type input "BE6ZXY"
click at [635, 215] on button "Search" at bounding box center [627, 222] width 88 height 29
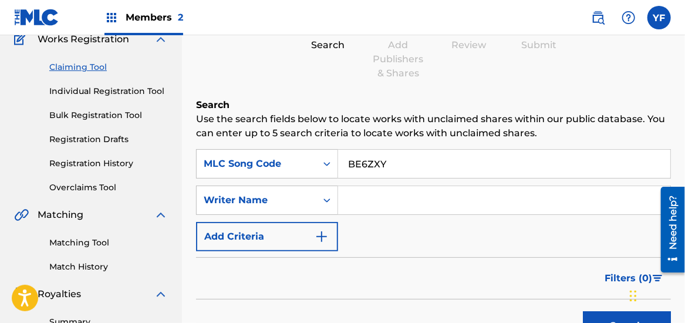
scroll to position [104, 0]
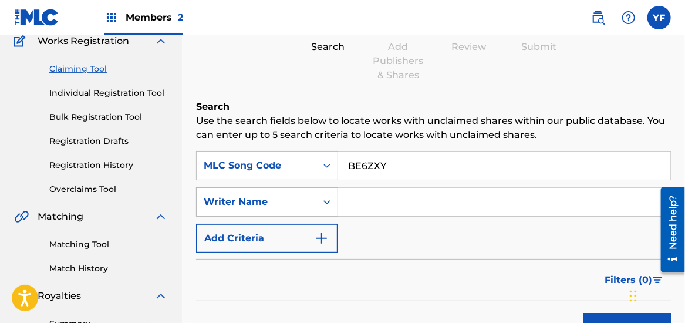
click at [332, 204] on icon "Search Form" at bounding box center [327, 202] width 12 height 12
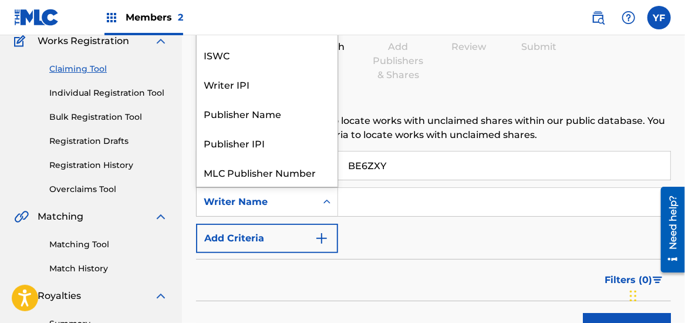
scroll to position [29, 0]
click at [327, 203] on icon "Search Form" at bounding box center [327, 202] width 12 height 12
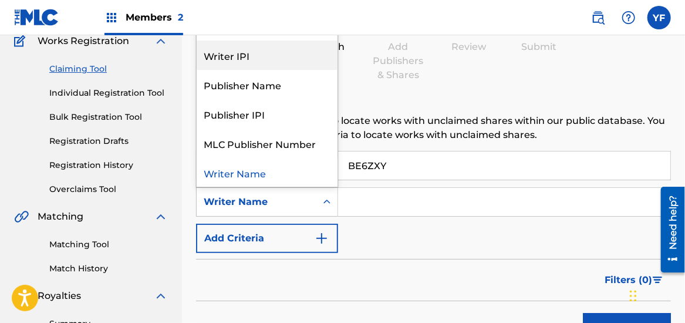
click at [296, 57] on div "Writer IPI" at bounding box center [267, 55] width 141 height 29
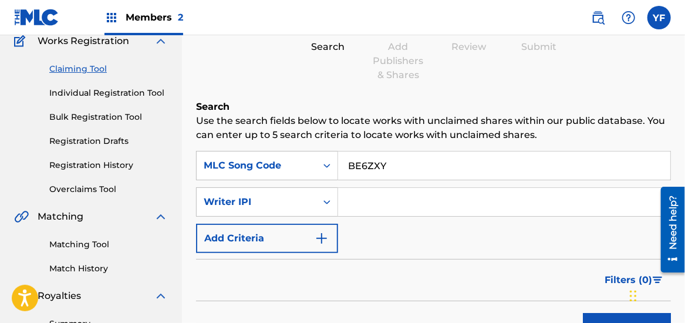
click at [389, 214] on input "Search Form" at bounding box center [504, 202] width 332 height 28
paste input "AX43CP"
type input "AX43CP"
click at [402, 159] on input "BE6ZXY" at bounding box center [504, 166] width 332 height 28
type input "B"
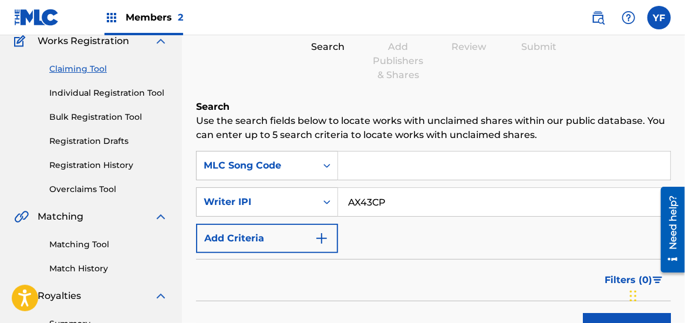
click at [583, 313] on button "Search" at bounding box center [627, 327] width 88 height 29
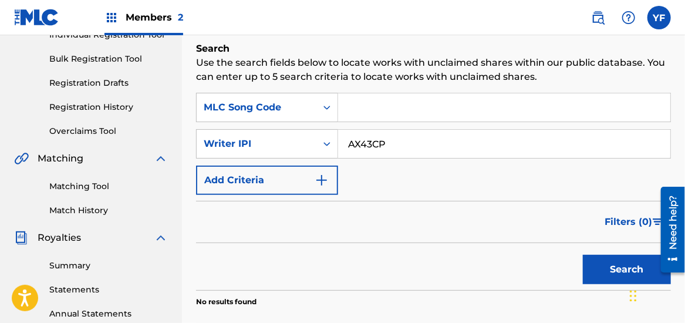
scroll to position [160, 0]
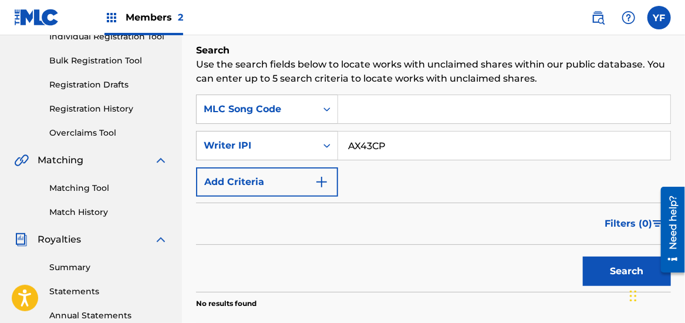
click at [405, 140] on input "AX43CP" at bounding box center [504, 146] width 332 height 28
type input "A"
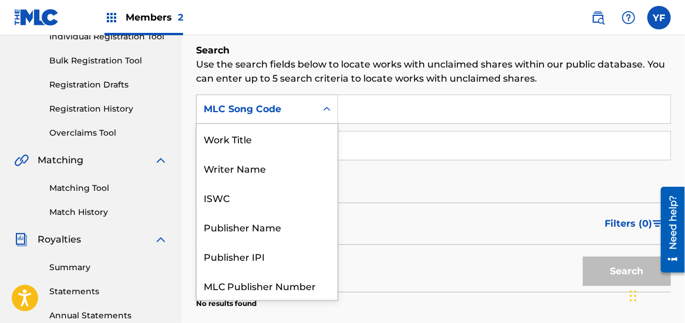
click at [328, 107] on icon "Search Form" at bounding box center [327, 109] width 12 height 12
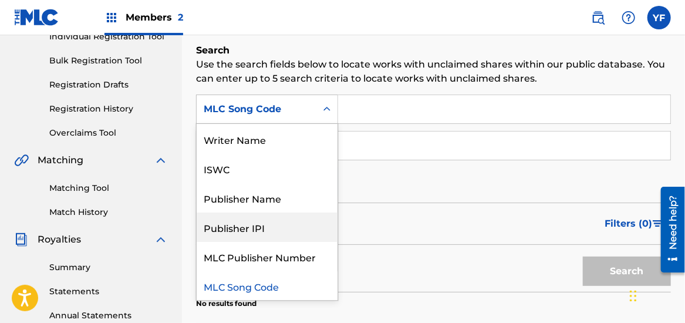
click at [254, 229] on div "Publisher IPI" at bounding box center [267, 227] width 141 height 29
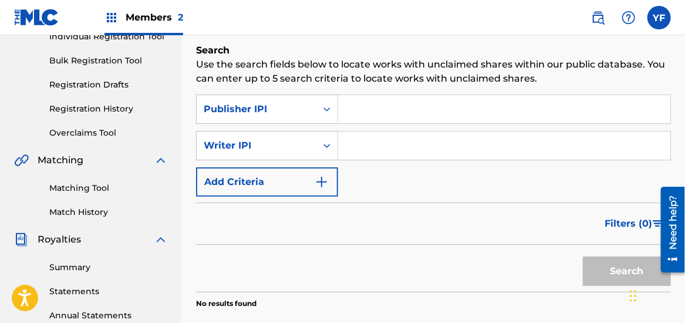
click at [381, 116] on input "Search Form" at bounding box center [504, 109] width 332 height 28
paste input "1257033275"
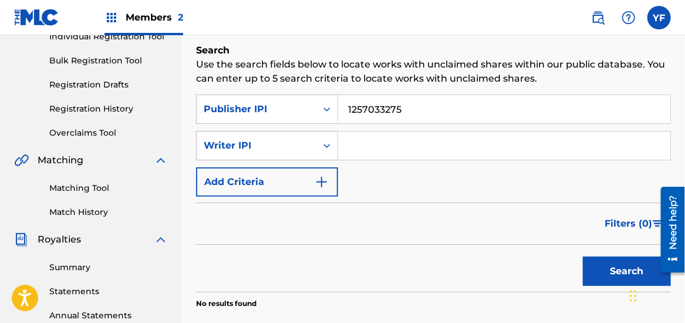
type input "1257033275"
click at [618, 270] on button "Search" at bounding box center [627, 271] width 88 height 29
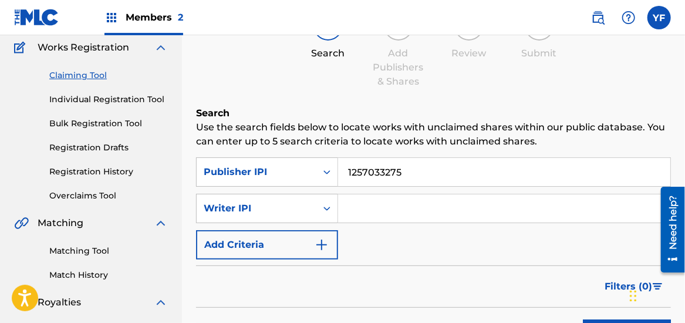
scroll to position [0, 0]
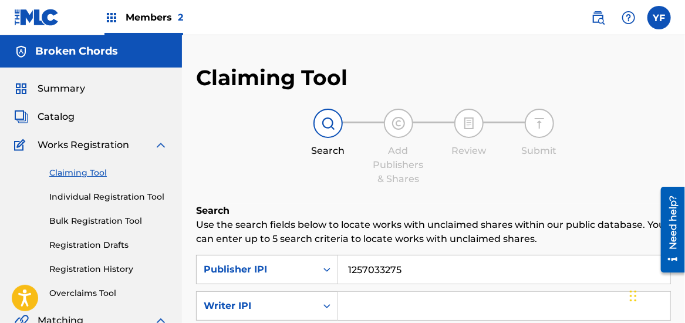
click at [57, 85] on span "Summary" at bounding box center [62, 89] width 48 height 14
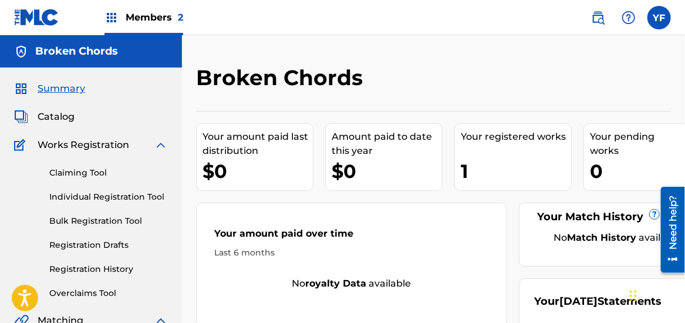
click at [106, 51] on h5 "Broken Chords" at bounding box center [76, 52] width 83 height 14
click at [174, 19] on span "Members 2" at bounding box center [155, 18] width 58 height 14
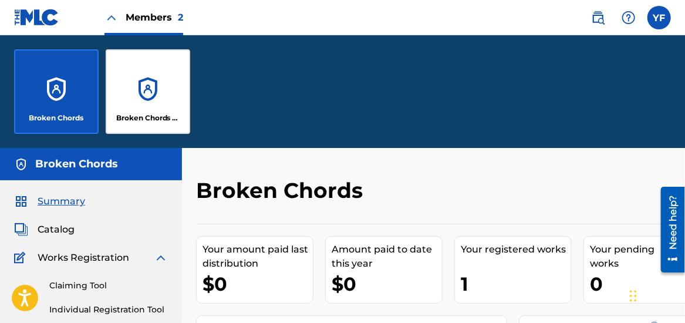
click at [184, 102] on div "Broken Chords Recordings" at bounding box center [148, 91] width 85 height 85
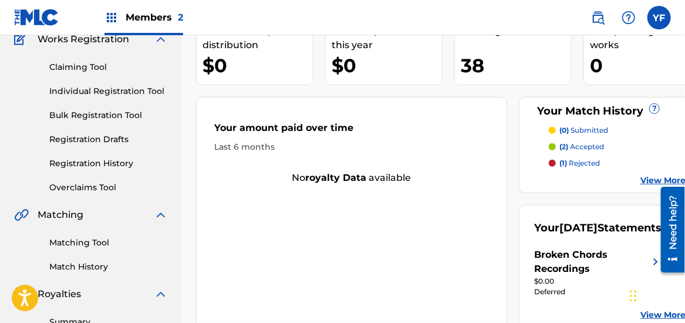
scroll to position [133, 0]
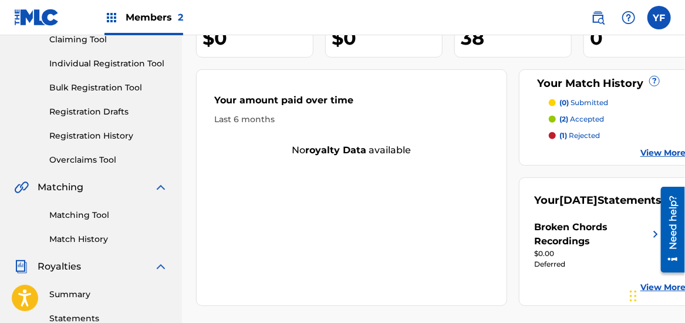
click at [567, 130] on p "(1) rejected" at bounding box center [580, 135] width 41 height 11
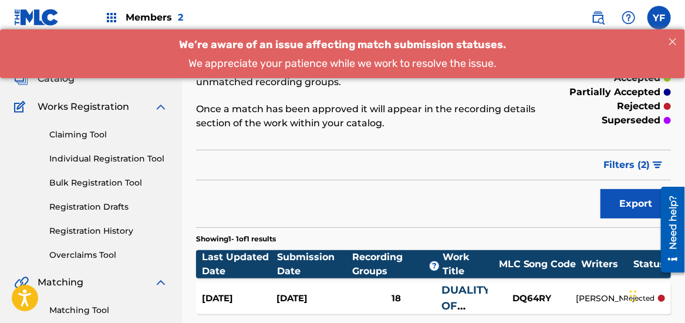
scroll to position [28, 0]
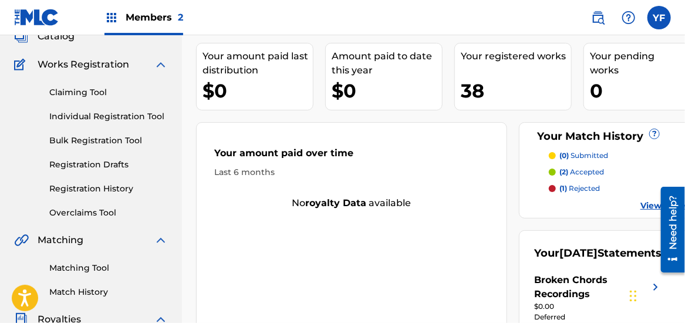
scroll to position [31, 0]
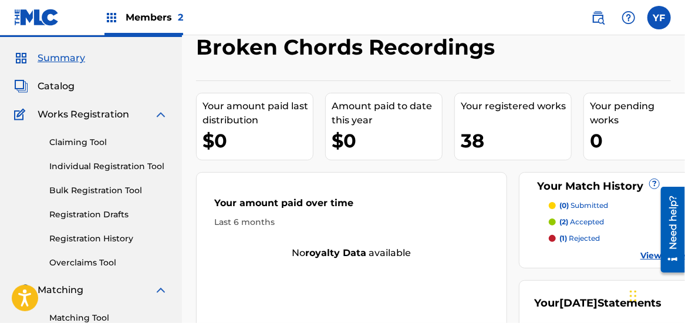
click at [66, 88] on span "Catalog" at bounding box center [56, 86] width 37 height 14
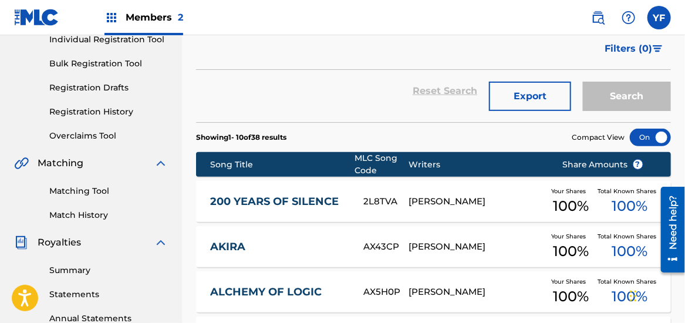
scroll to position [157, 0]
click at [75, 270] on link "Summary" at bounding box center [108, 270] width 119 height 12
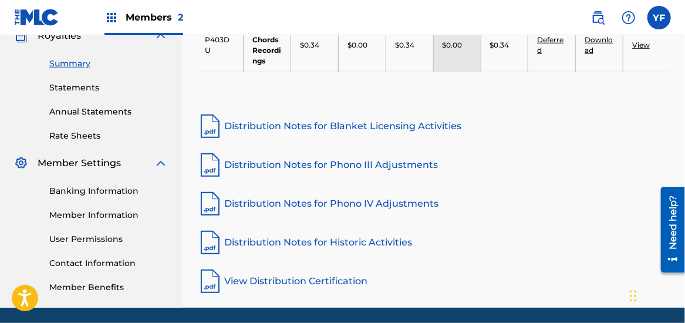
scroll to position [367, 0]
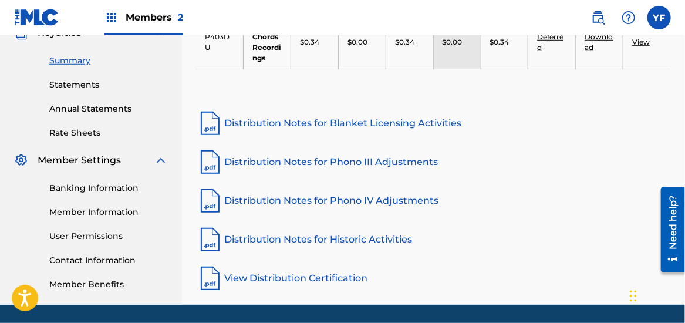
click at [268, 271] on link "View Distribution Certification" at bounding box center [433, 278] width 475 height 28
click at [382, 234] on link "Distribution Notes for Historic Activities" at bounding box center [433, 239] width 475 height 28
click at [318, 124] on link "Distribution Notes for Blanket Licensing Activities" at bounding box center [433, 123] width 475 height 28
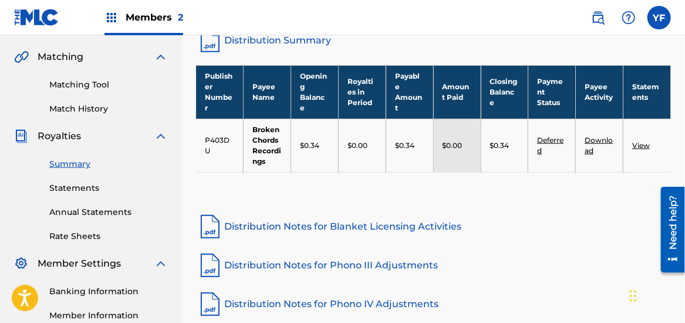
scroll to position [265, 0]
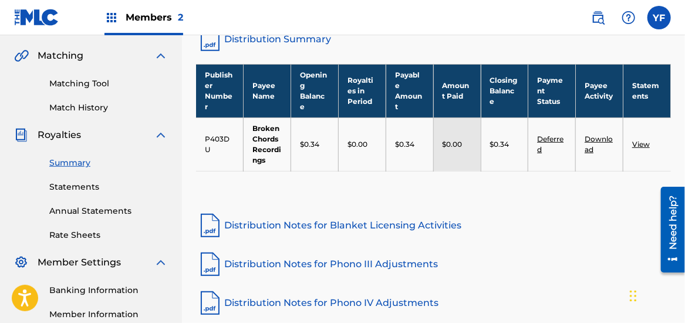
click at [594, 138] on link "Download" at bounding box center [599, 143] width 28 height 19
click at [641, 140] on link "View" at bounding box center [641, 144] width 18 height 9
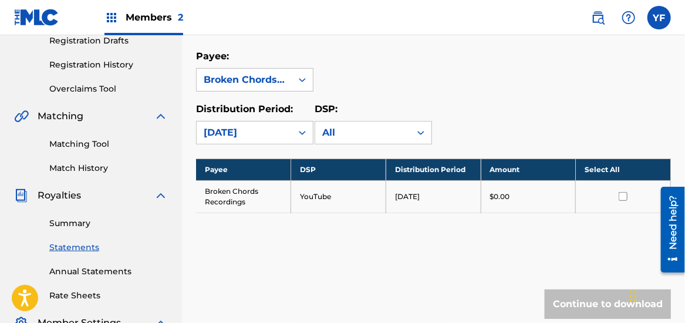
scroll to position [204, 0]
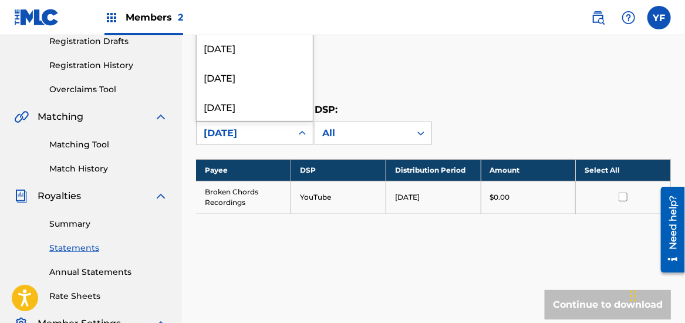
click at [299, 139] on icon at bounding box center [303, 133] width 12 height 12
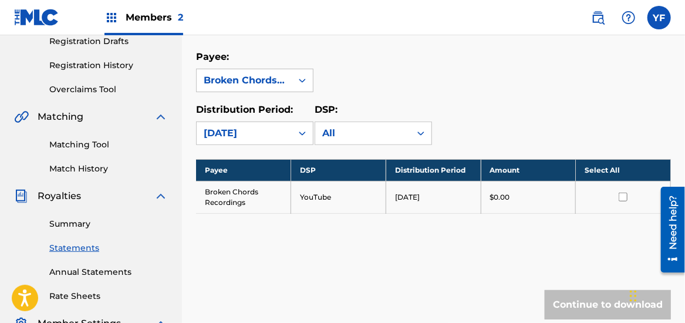
click at [434, 121] on div "Distribution Period: [DATE] DSP: All" at bounding box center [433, 124] width 475 height 42
click at [420, 139] on icon at bounding box center [421, 133] width 12 height 12
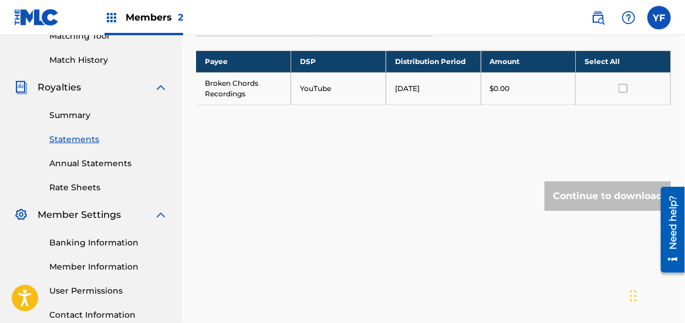
scroll to position [314, 0]
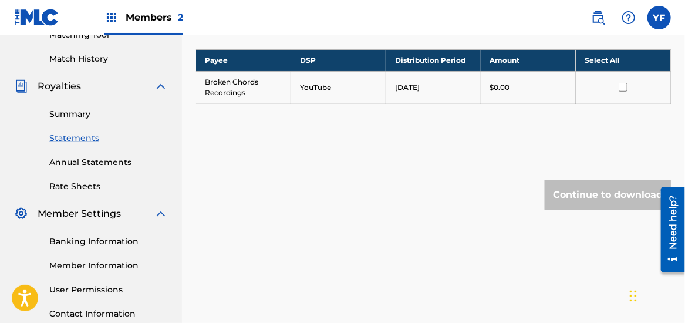
click at [621, 92] on input "checkbox" at bounding box center [623, 87] width 9 height 9
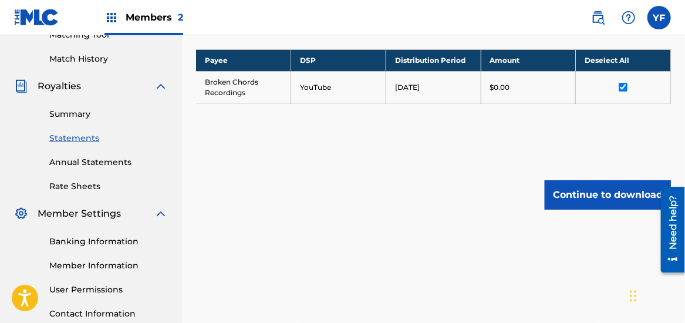
click at [614, 210] on button "Continue to download" at bounding box center [608, 194] width 126 height 29
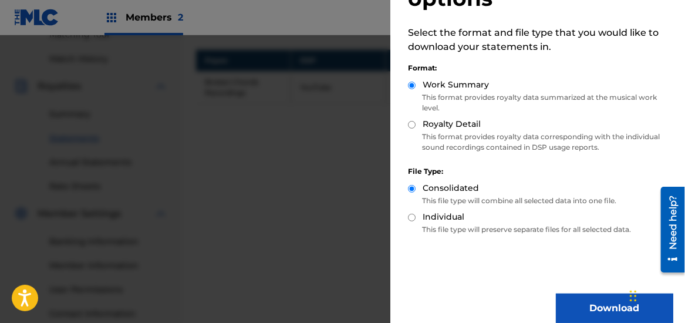
scroll to position [72, 0]
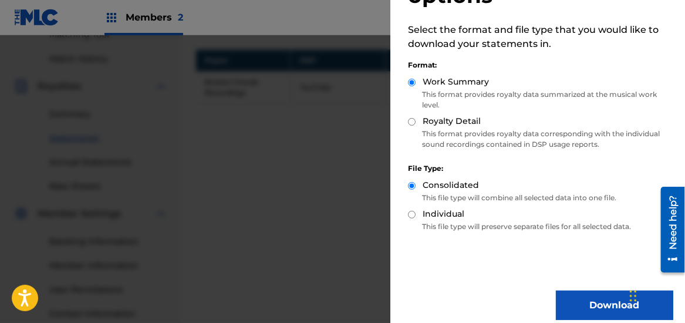
click at [428, 215] on label "Individual" at bounding box center [444, 214] width 42 height 12
click at [416, 215] on input "Individual" at bounding box center [412, 215] width 8 height 8
radio input "true"
click at [415, 119] on input "Royalty Detail" at bounding box center [412, 122] width 8 height 8
radio input "true"
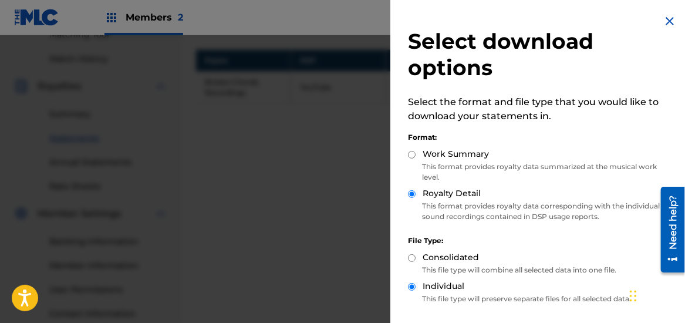
scroll to position [83, 0]
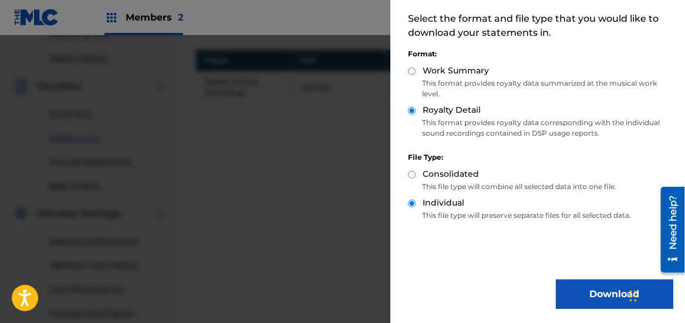
click at [590, 290] on button "Download" at bounding box center [614, 294] width 117 height 29
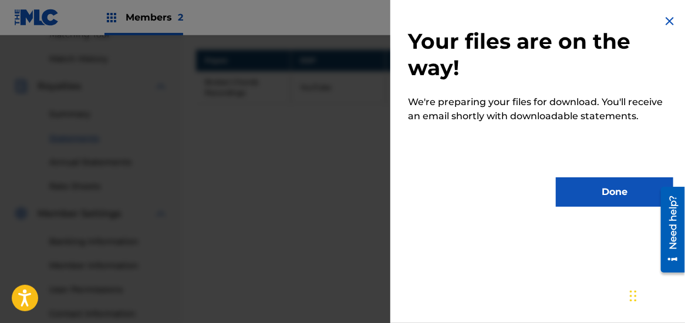
click at [591, 201] on button "Done" at bounding box center [614, 191] width 117 height 29
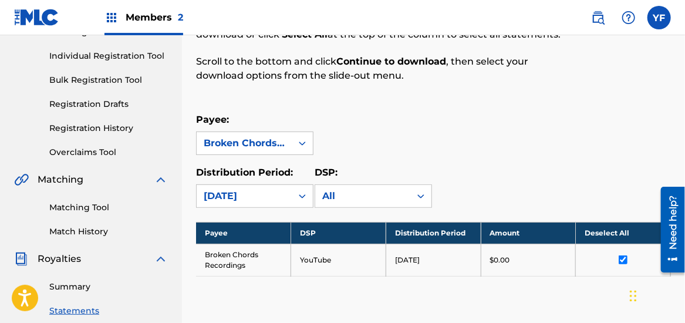
scroll to position [140, 0]
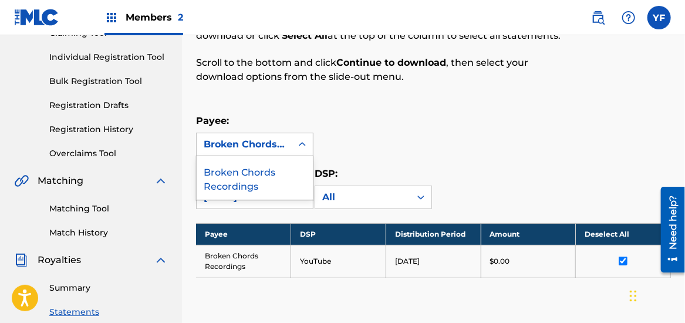
click at [295, 155] on div at bounding box center [302, 144] width 21 height 21
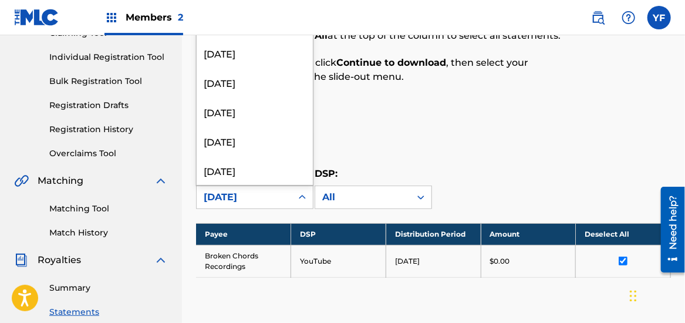
click at [286, 209] on div "[DATE]" at bounding box center [254, 197] width 117 height 23
click at [257, 62] on div "[DATE]" at bounding box center [255, 52] width 116 height 29
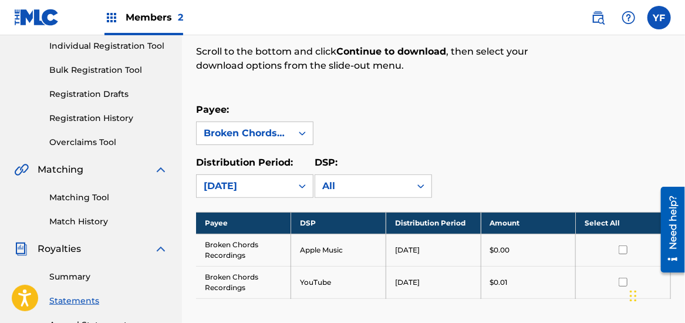
scroll to position [147, 0]
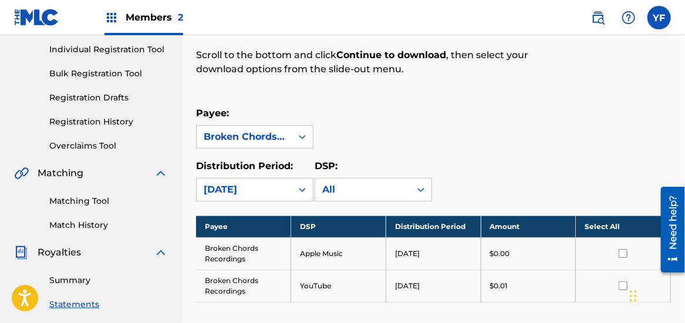
click at [89, 227] on link "Match History" at bounding box center [108, 225] width 119 height 12
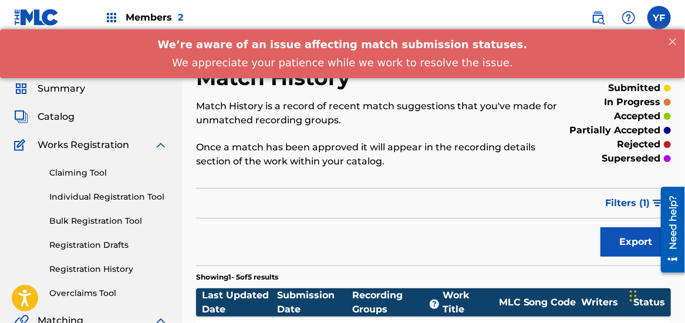
click at [92, 169] on link "Claiming Tool" at bounding box center [108, 173] width 119 height 12
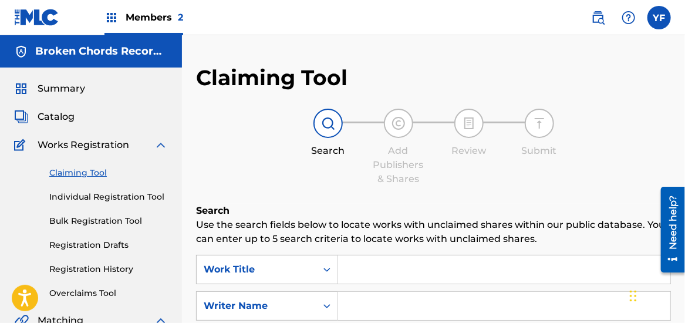
click at [430, 305] on input "Search Form" at bounding box center [504, 306] width 332 height 28
type input "[PERSON_NAME]"
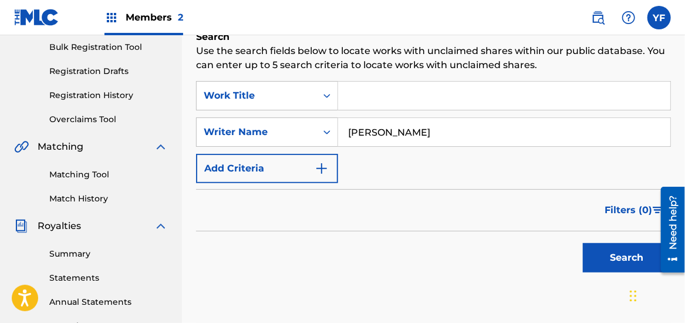
scroll to position [175, 0]
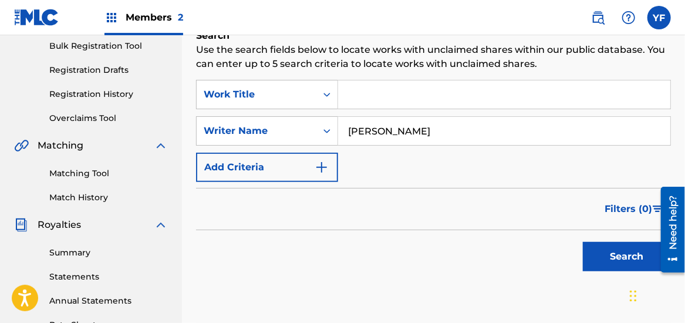
click at [618, 243] on button "Search" at bounding box center [627, 256] width 88 height 29
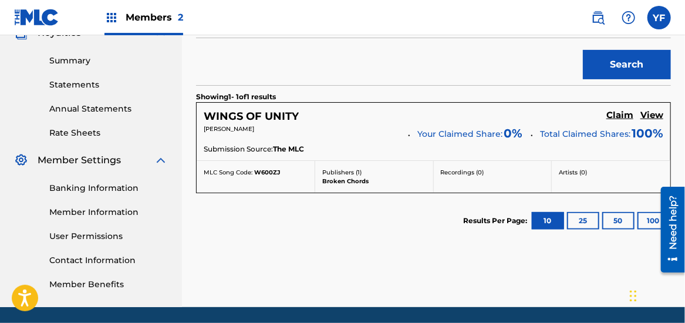
scroll to position [359, 0]
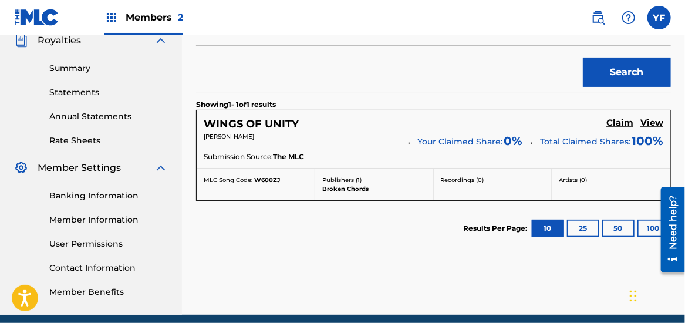
click at [654, 122] on h5 "View" at bounding box center [652, 122] width 23 height 11
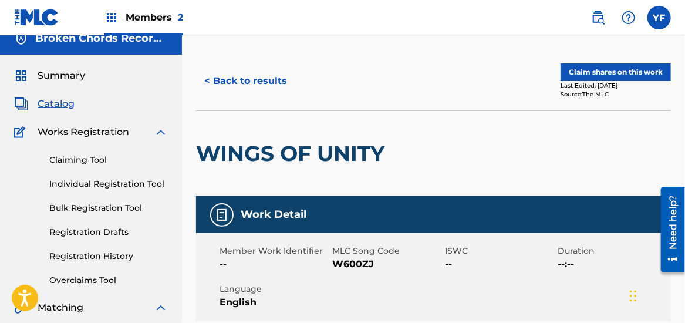
scroll to position [12, 0]
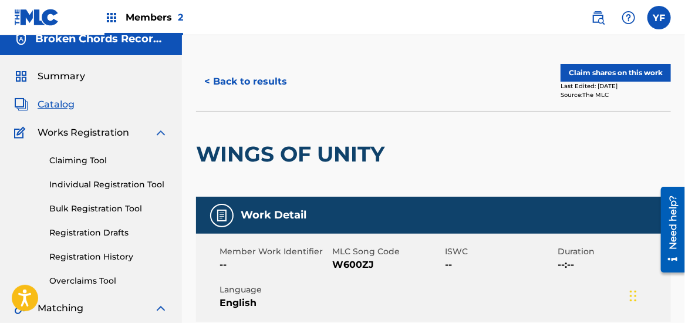
click at [243, 86] on button "< Back to results" at bounding box center [245, 81] width 99 height 29
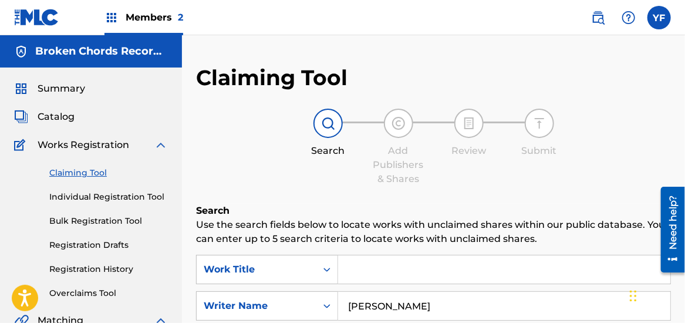
click at [53, 117] on span "Catalog" at bounding box center [56, 117] width 37 height 14
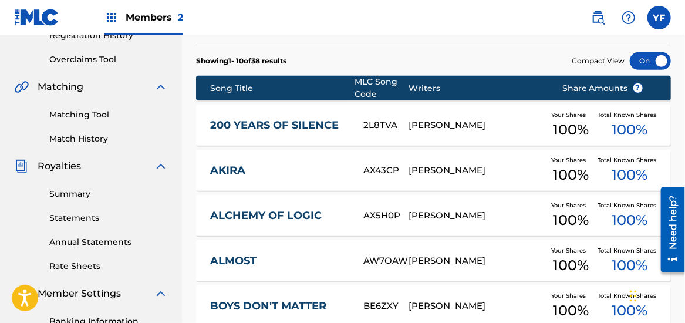
scroll to position [234, 0]
click at [261, 123] on link "200 YEARS OF SILENCE" at bounding box center [278, 126] width 137 height 14
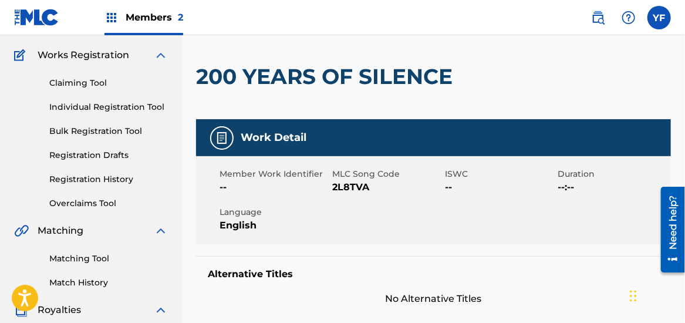
scroll to position [88, 0]
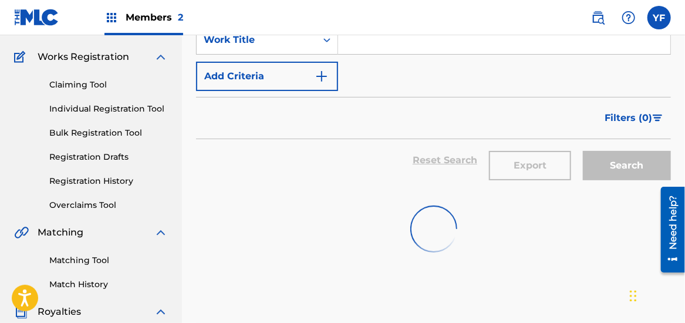
scroll to position [234, 0]
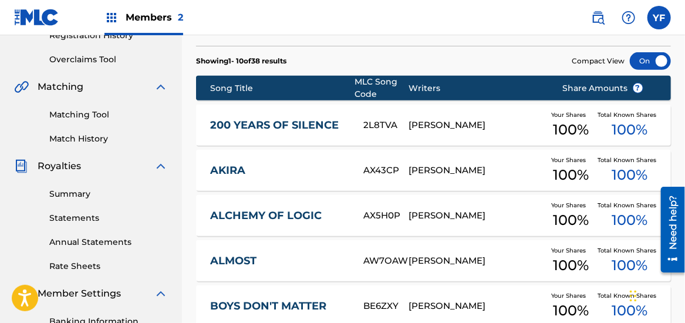
click at [457, 168] on div "[PERSON_NAME]" at bounding box center [477, 171] width 136 height 14
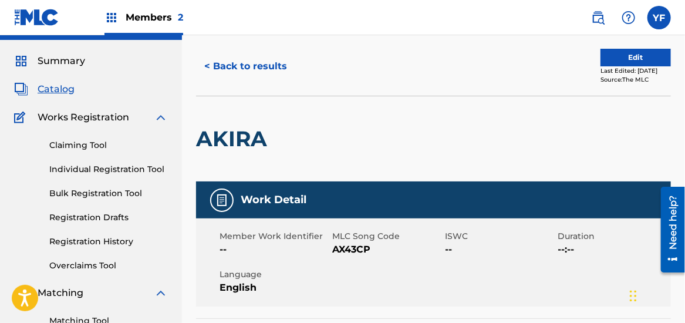
scroll to position [8, 0]
